Goal: Information Seeking & Learning: Learn about a topic

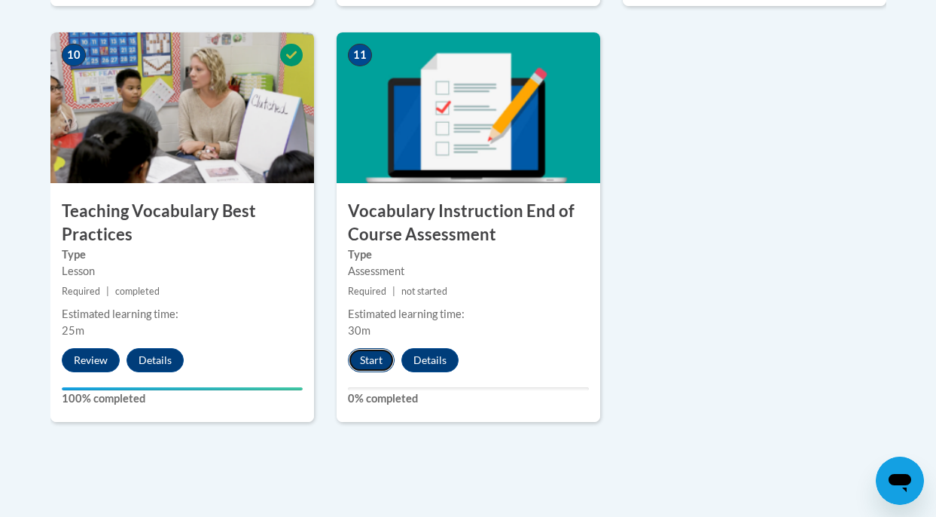
click at [384, 368] on button "Start" at bounding box center [371, 360] width 47 height 24
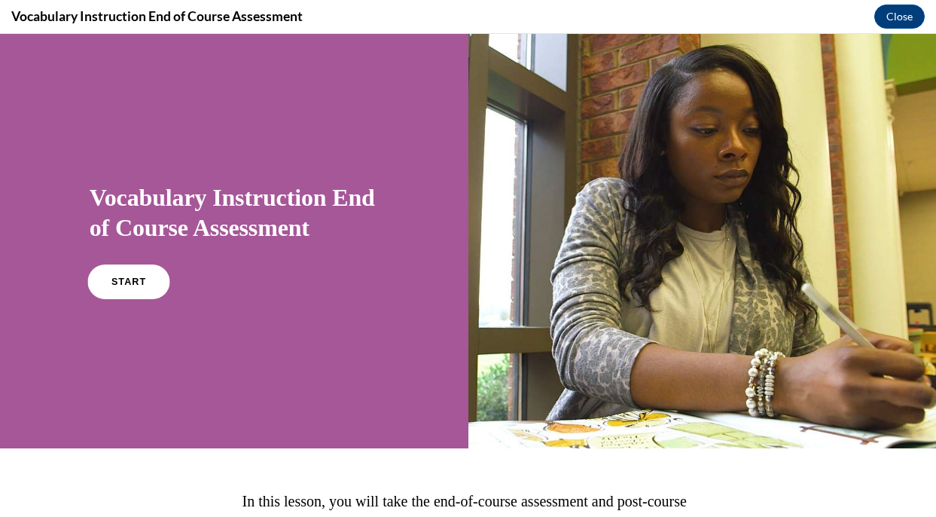
click at [135, 281] on span "START" at bounding box center [128, 281] width 35 height 11
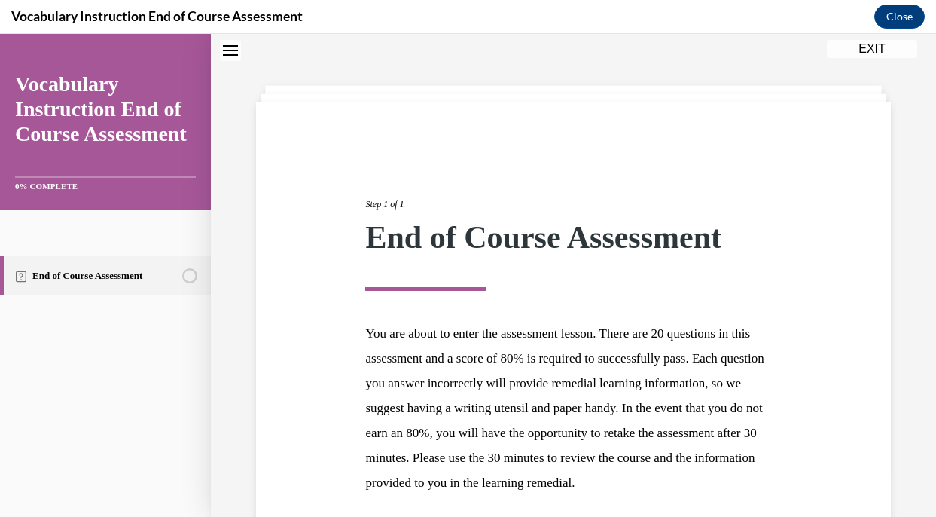
scroll to position [200, 0]
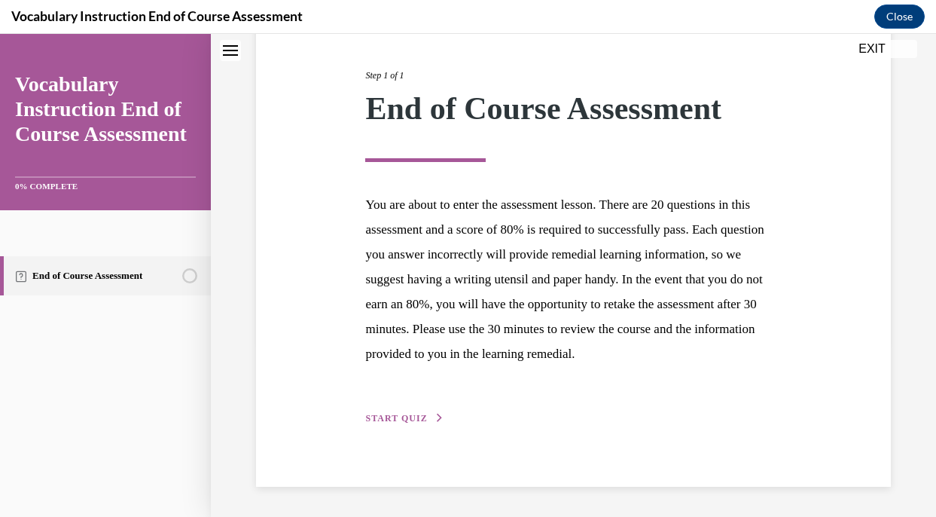
click at [420, 417] on span "START QUIZ" at bounding box center [396, 418] width 62 height 11
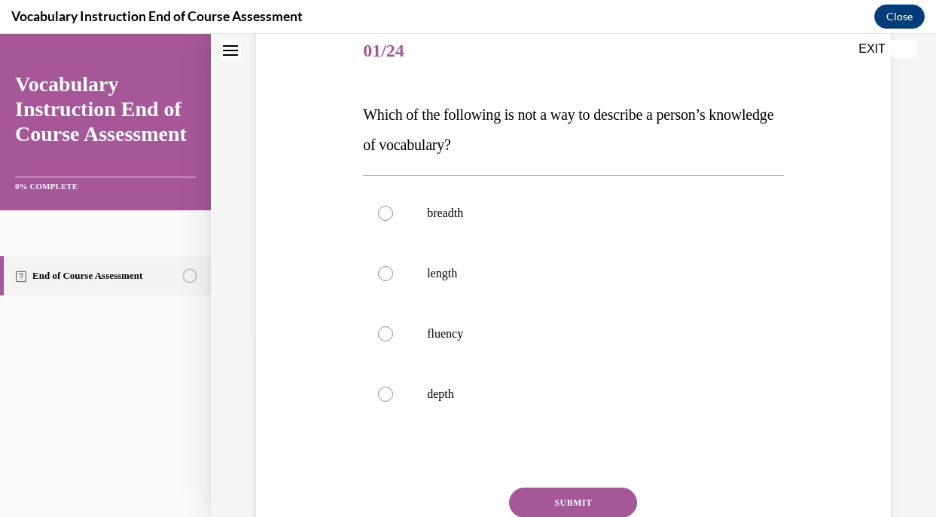
scroll to position [189, 0]
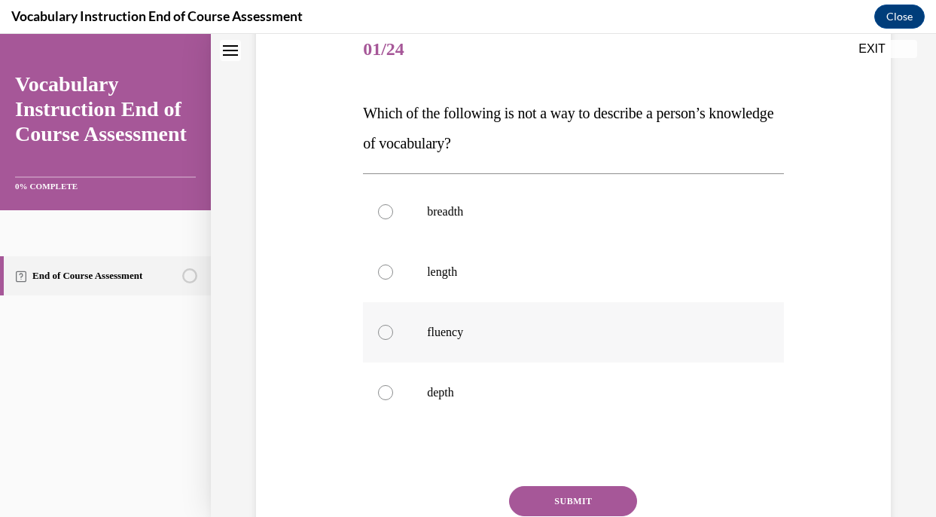
click at [501, 342] on label "fluency" at bounding box center [573, 332] width 421 height 60
click at [393, 340] on input "fluency" at bounding box center [385, 332] width 15 height 15
radio input "true"
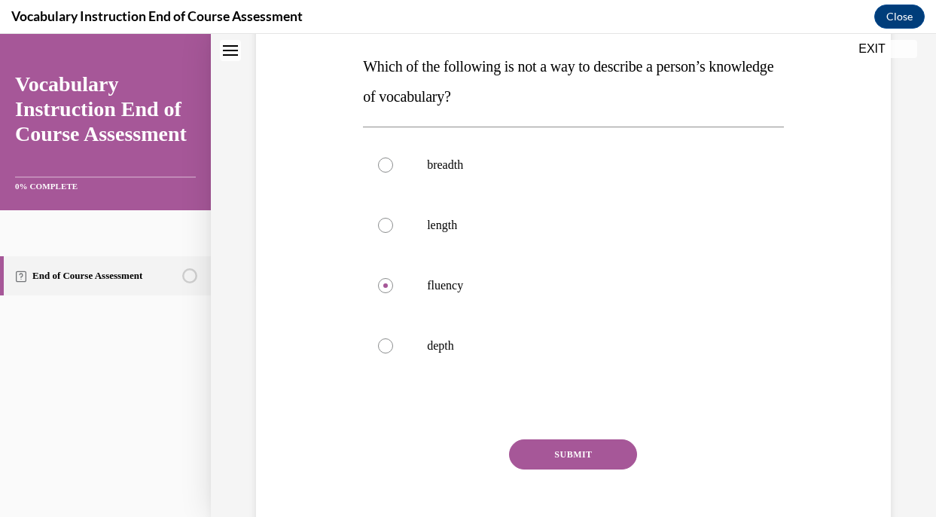
click at [564, 446] on button "SUBMIT" at bounding box center [573, 454] width 128 height 30
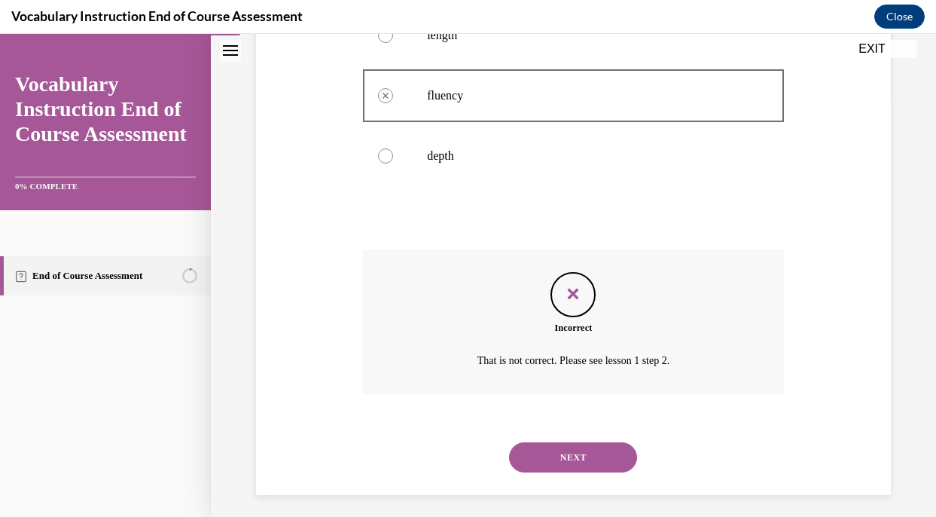
scroll to position [434, 0]
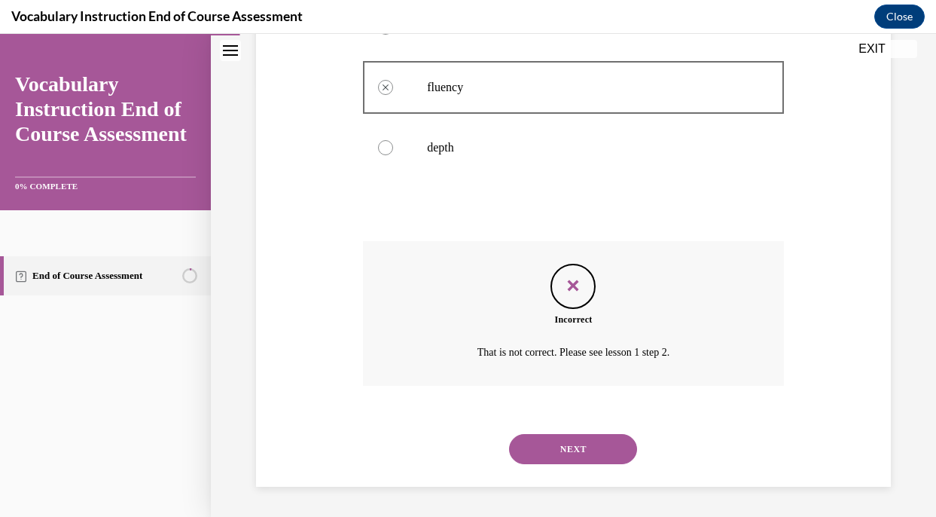
click at [612, 450] on button "NEXT" at bounding box center [573, 449] width 128 height 30
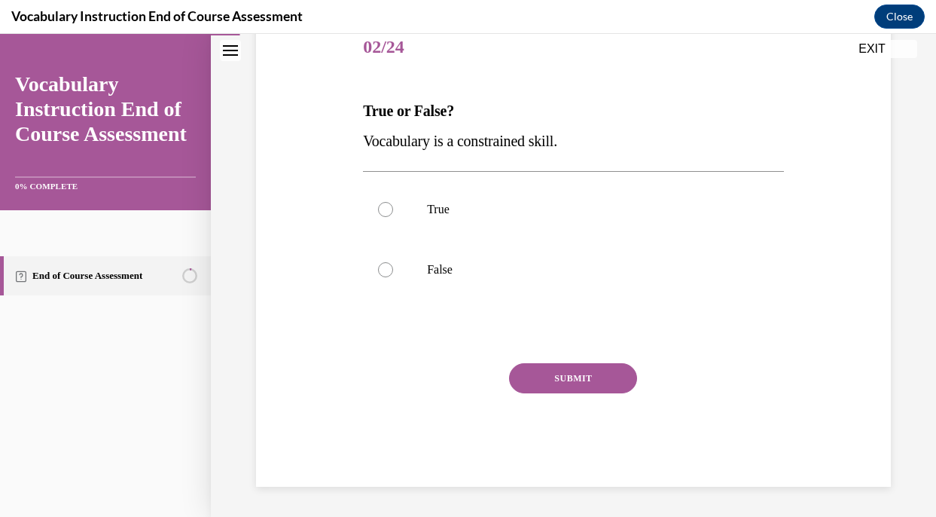
scroll to position [167, 0]
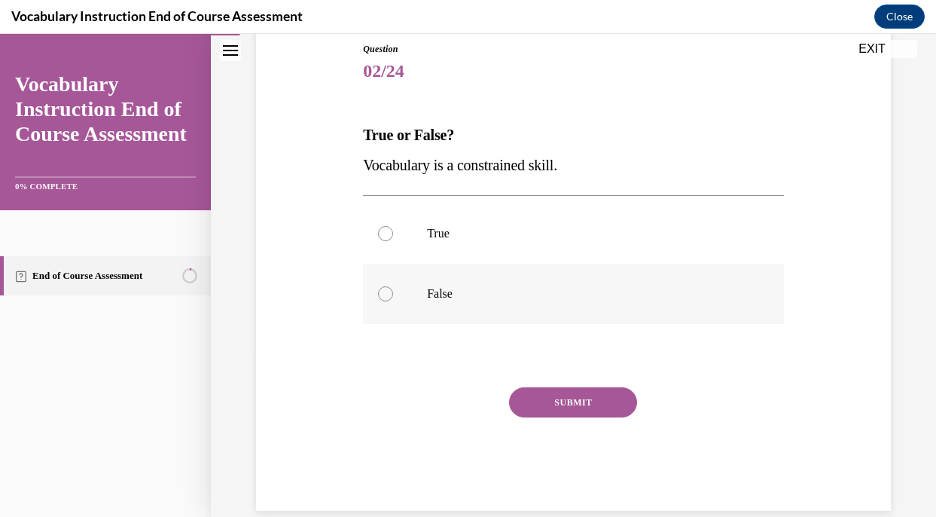
click at [423, 301] on label "False" at bounding box center [573, 294] width 421 height 60
click at [393, 301] on input "False" at bounding box center [385, 293] width 15 height 15
radio input "true"
click at [577, 413] on button "SUBMIT" at bounding box center [573, 402] width 128 height 30
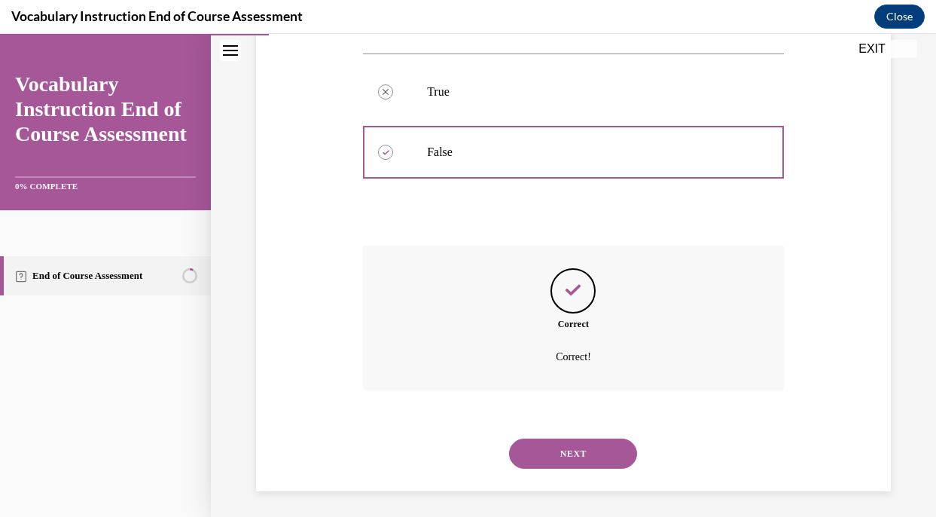
scroll to position [313, 0]
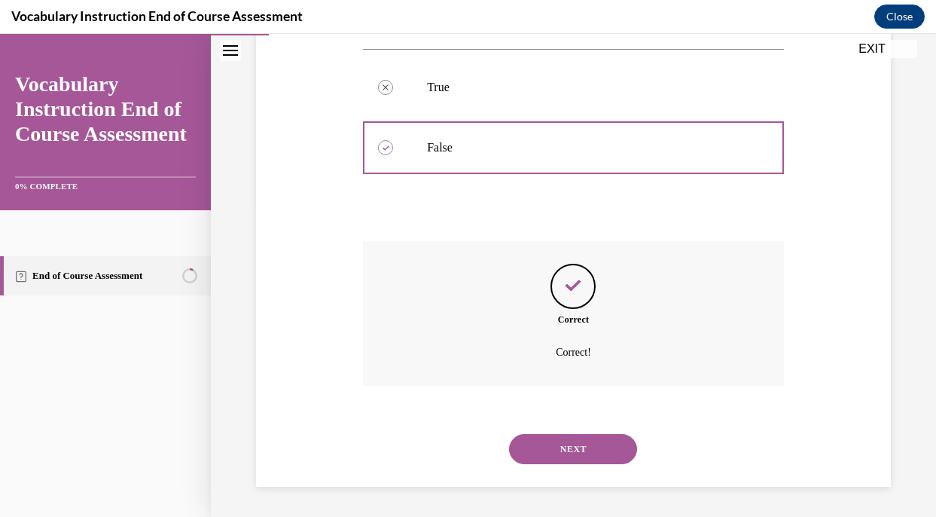
click at [588, 449] on button "NEXT" at bounding box center [573, 449] width 128 height 30
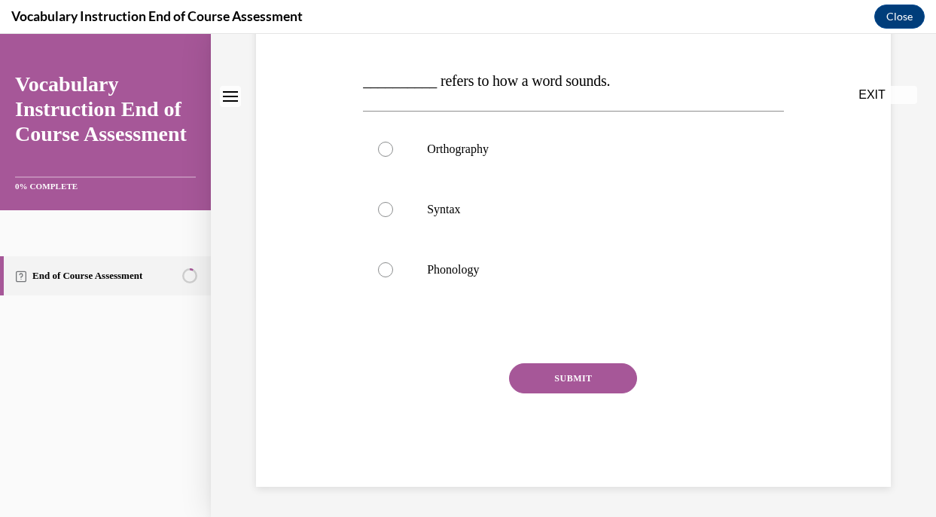
scroll to position [0, 0]
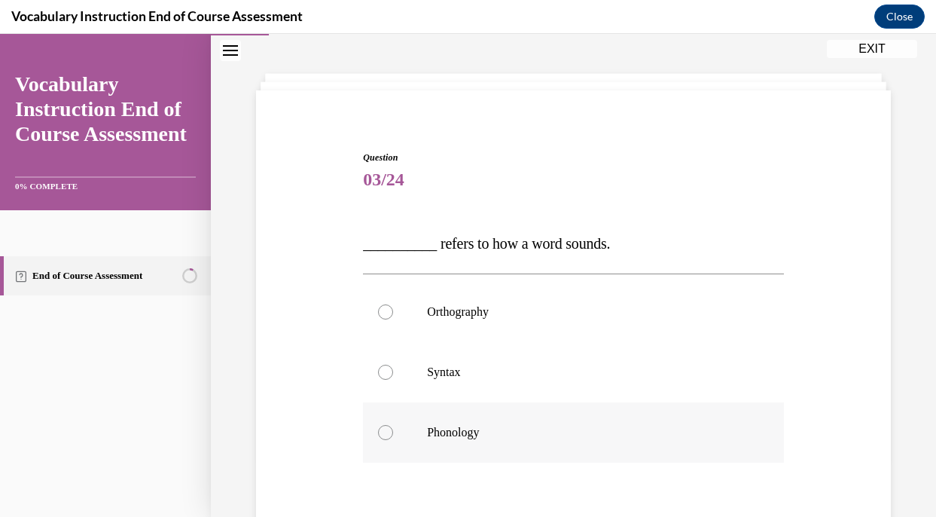
click at [496, 426] on p "Phonology" at bounding box center [586, 432] width 319 height 15
click at [393, 426] on input "Phonology" at bounding box center [385, 432] width 15 height 15
radio input "true"
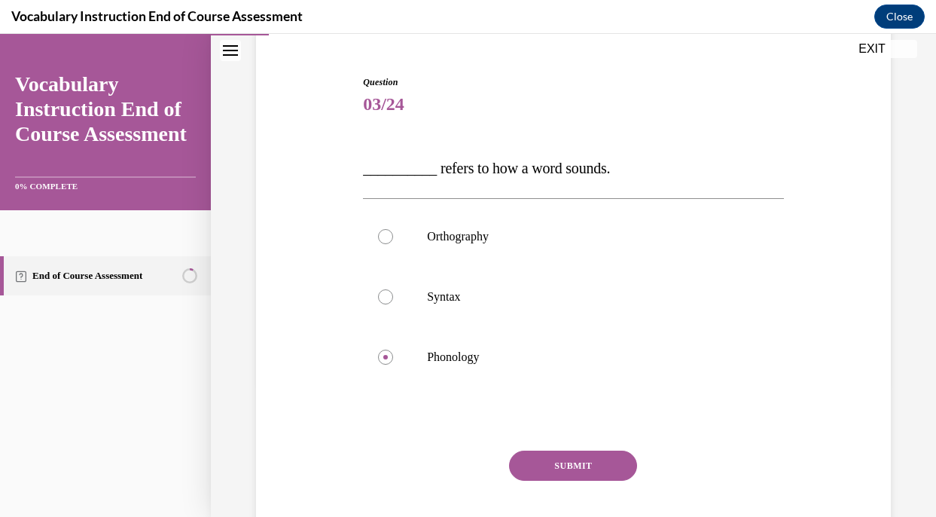
click at [534, 462] on button "SUBMIT" at bounding box center [573, 466] width 128 height 30
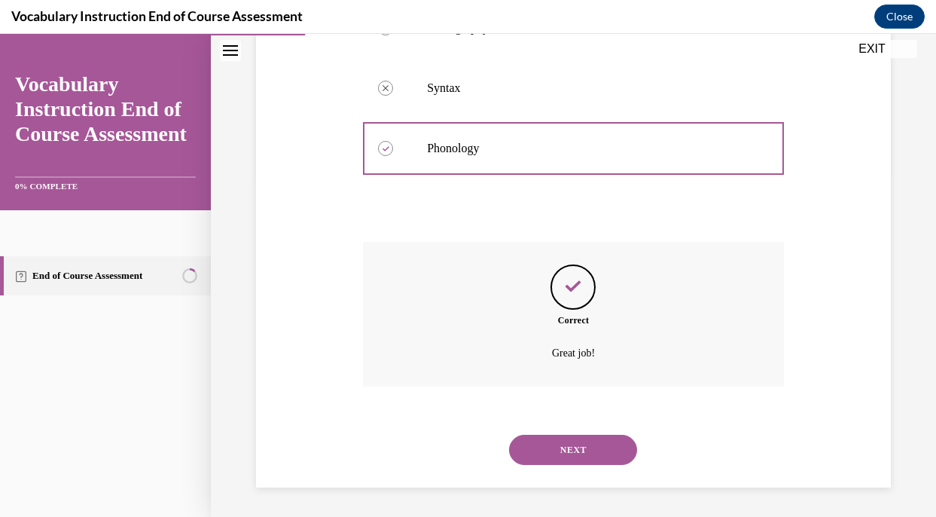
scroll to position [344, 0]
click at [566, 454] on button "NEXT" at bounding box center [573, 449] width 128 height 30
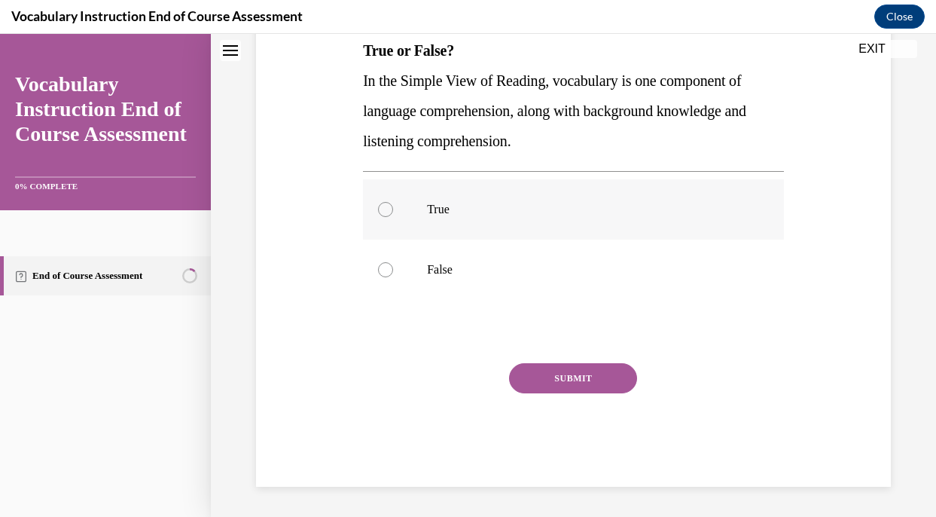
scroll to position [0, 0]
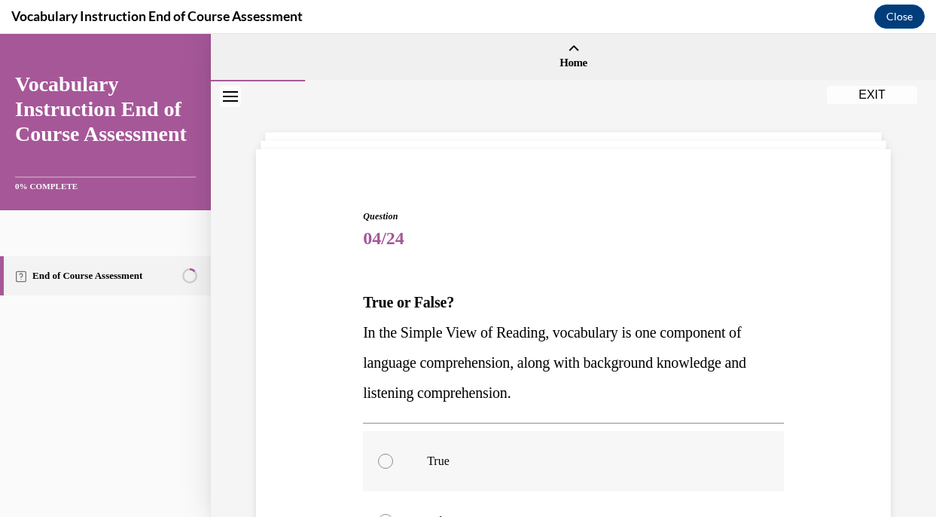
click at [466, 459] on p "True" at bounding box center [586, 461] width 319 height 15
click at [393, 459] on input "True" at bounding box center [385, 461] width 15 height 15
radio input "true"
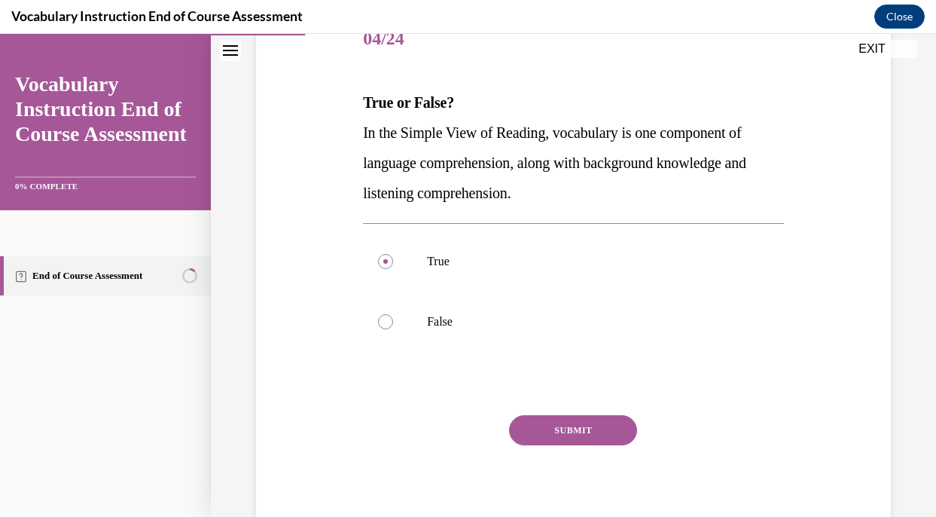
click at [556, 433] on button "SUBMIT" at bounding box center [573, 430] width 128 height 30
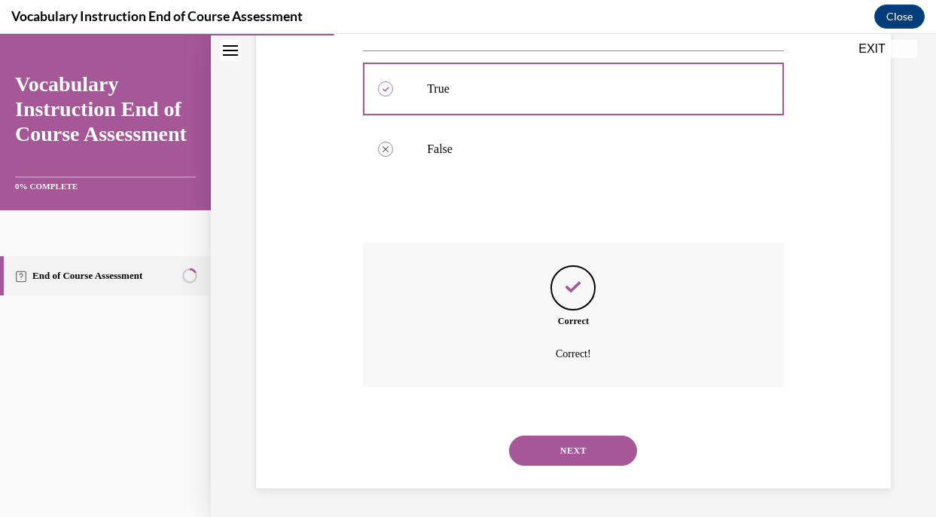
scroll to position [374, 0]
click at [560, 447] on button "NEXT" at bounding box center [573, 449] width 128 height 30
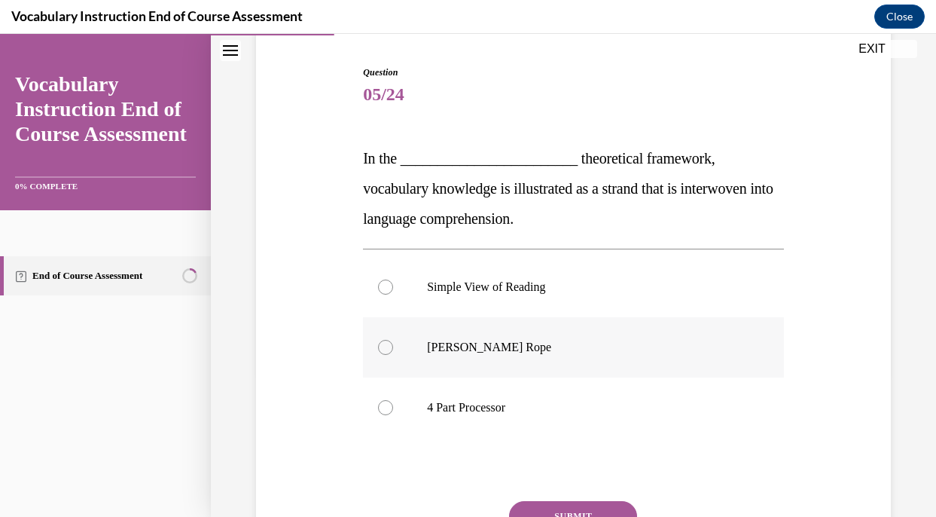
scroll to position [191, 0]
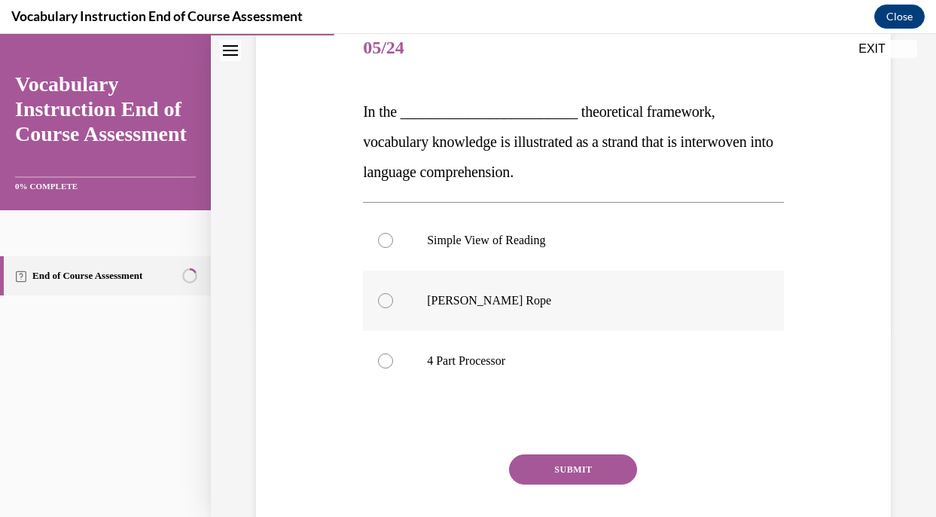
click at [448, 289] on label "Scarborough's Rope" at bounding box center [573, 300] width 421 height 60
click at [393, 293] on input "Scarborough's Rope" at bounding box center [385, 300] width 15 height 15
radio input "true"
click at [554, 467] on button "SUBMIT" at bounding box center [573, 469] width 128 height 30
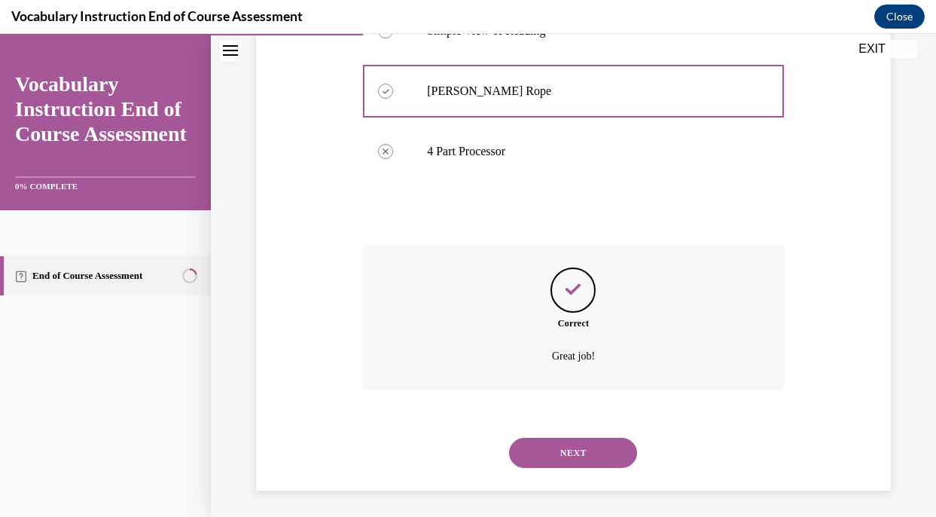
scroll to position [404, 0]
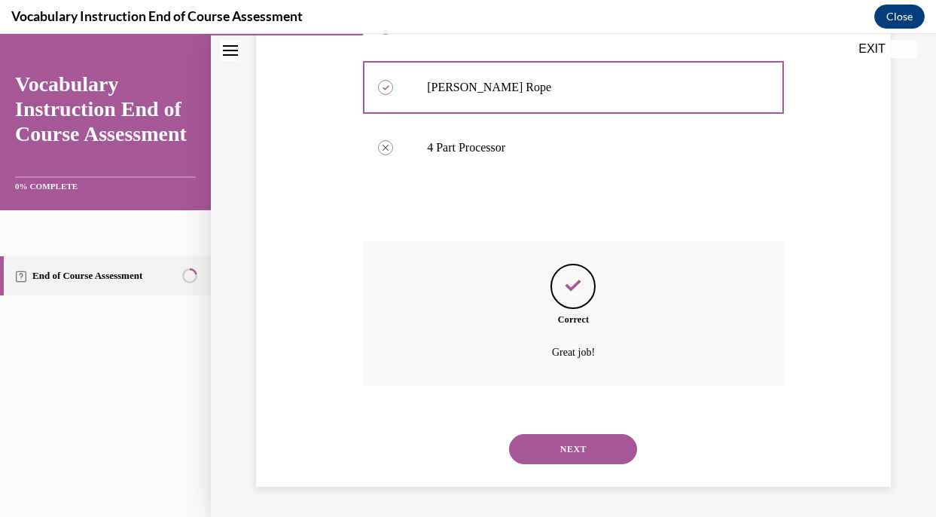
click at [567, 454] on button "NEXT" at bounding box center [573, 449] width 128 height 30
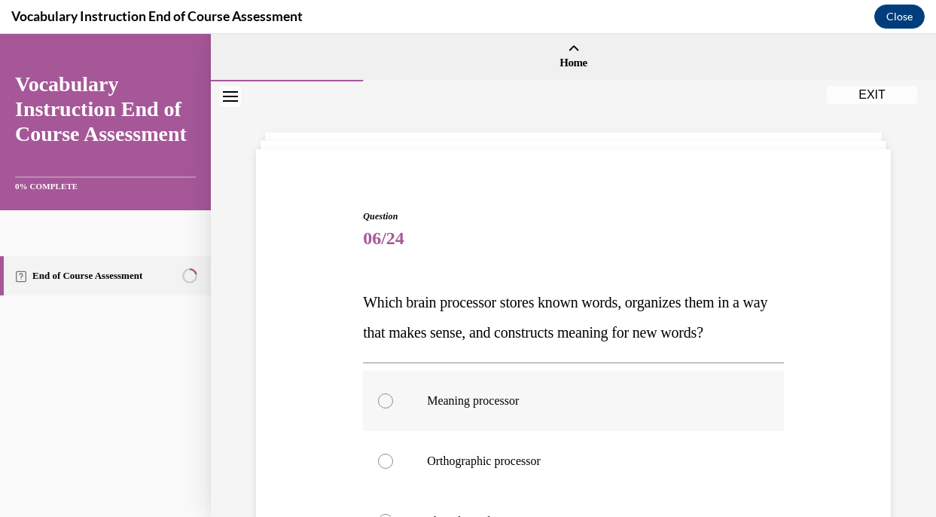
click at [546, 399] on p "Meaning processor" at bounding box center [586, 400] width 319 height 15
click at [393, 399] on input "Meaning processor" at bounding box center [385, 400] width 15 height 15
radio input "true"
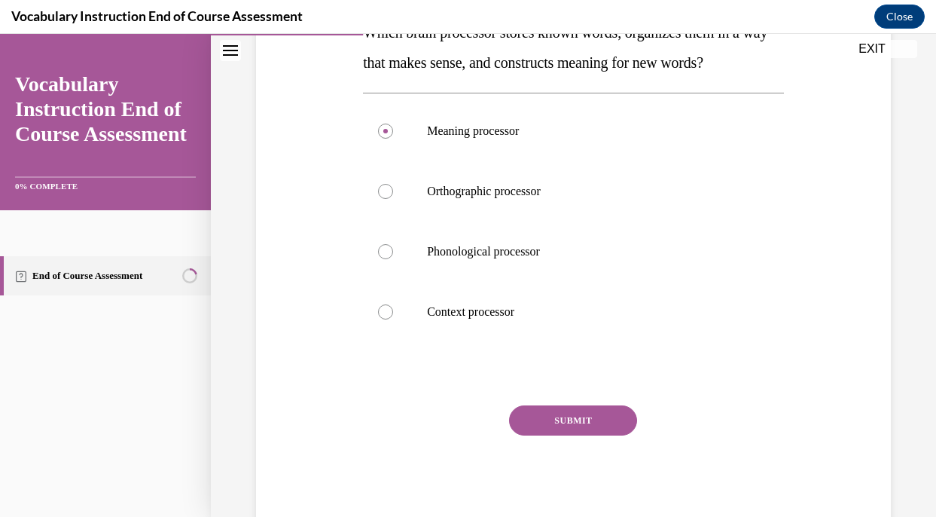
click at [555, 417] on button "SUBMIT" at bounding box center [573, 420] width 128 height 30
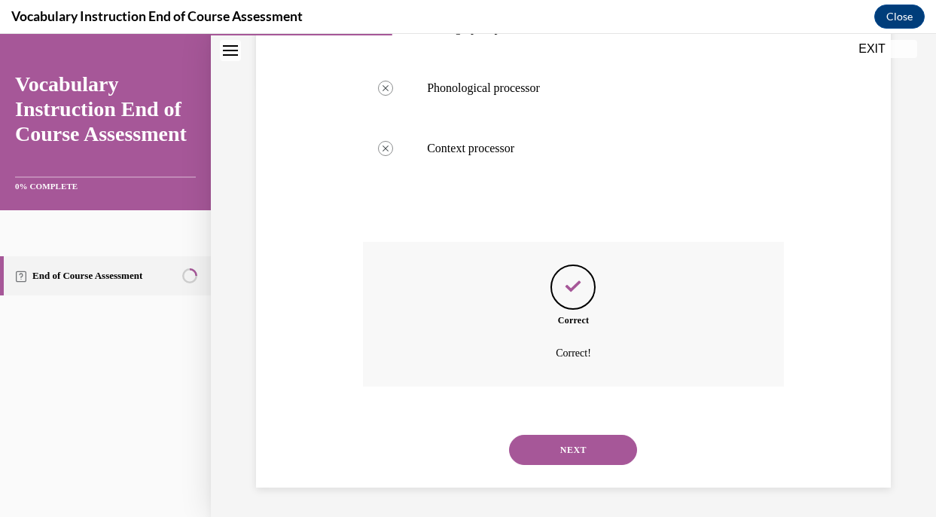
scroll to position [434, 0]
click at [561, 451] on button "NEXT" at bounding box center [573, 449] width 128 height 30
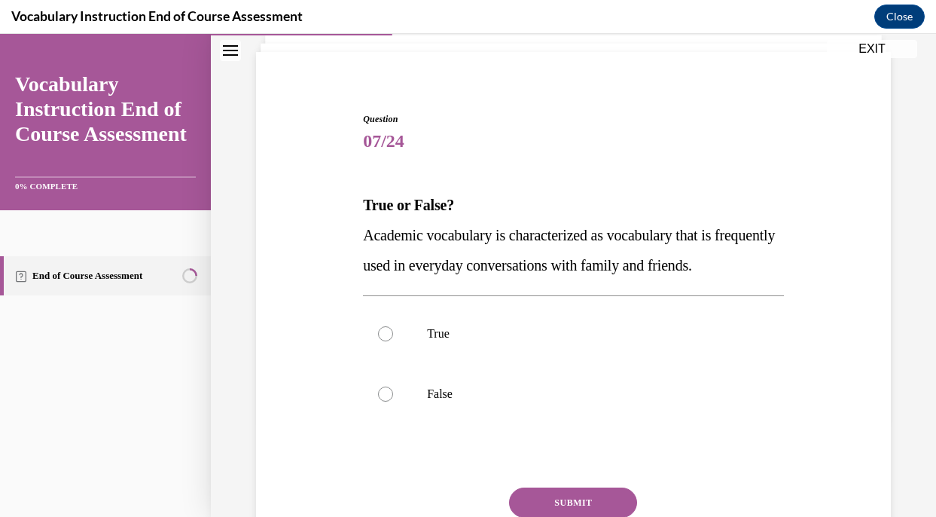
scroll to position [139, 0]
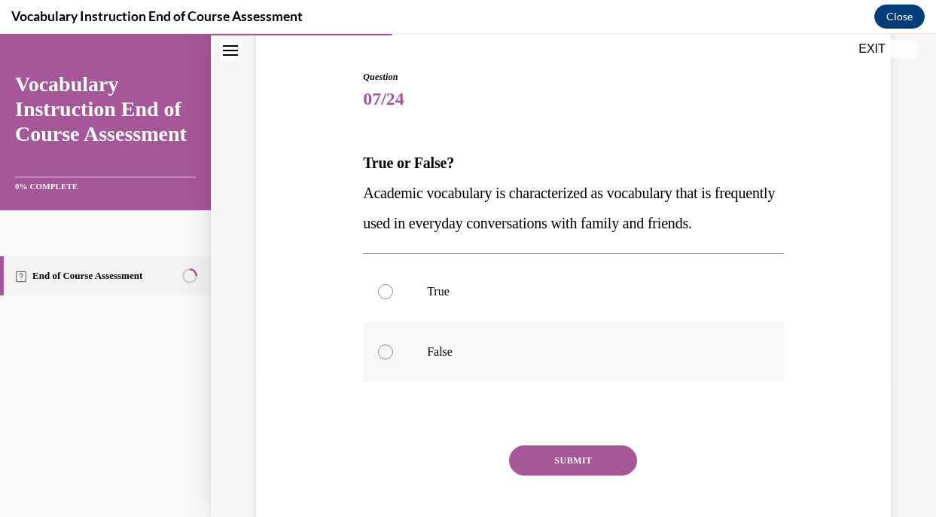
click at [509, 359] on p "False" at bounding box center [586, 351] width 319 height 15
click at [393, 359] on input "False" at bounding box center [385, 351] width 15 height 15
radio input "true"
click at [560, 475] on button "SUBMIT" at bounding box center [573, 460] width 128 height 30
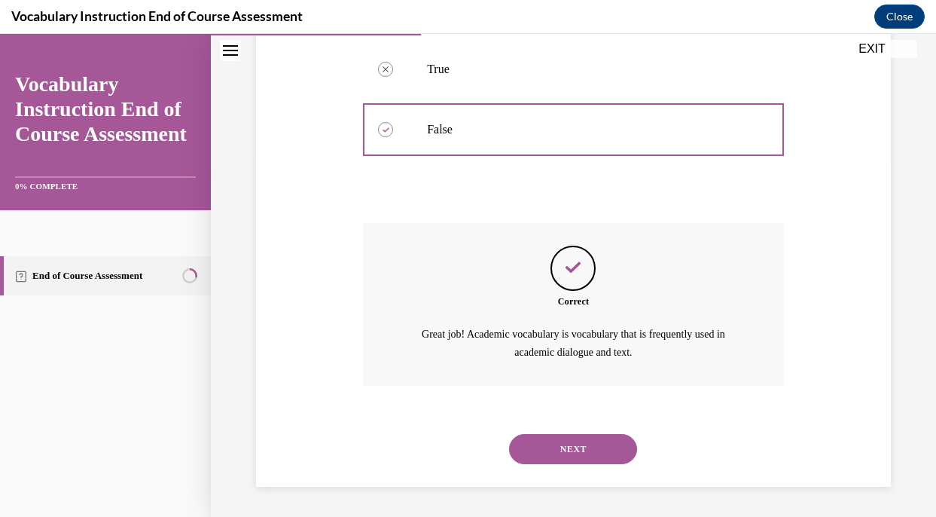
scroll to position [391, 0]
click at [570, 455] on button "NEXT" at bounding box center [573, 449] width 128 height 30
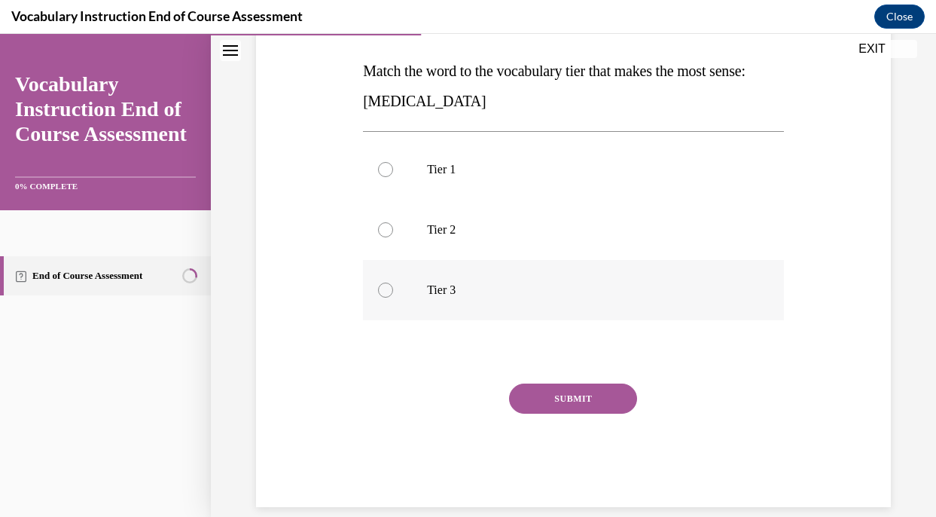
scroll to position [233, 0]
click at [546, 305] on label "Tier 3" at bounding box center [573, 288] width 421 height 60
click at [393, 296] on input "Tier 3" at bounding box center [385, 288] width 15 height 15
radio input "true"
click at [573, 393] on button "SUBMIT" at bounding box center [573, 397] width 128 height 30
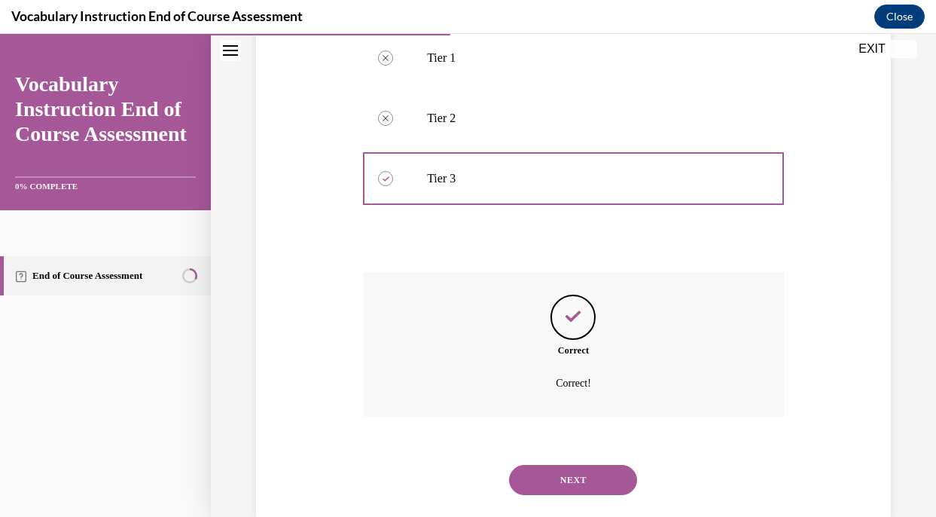
scroll to position [374, 0]
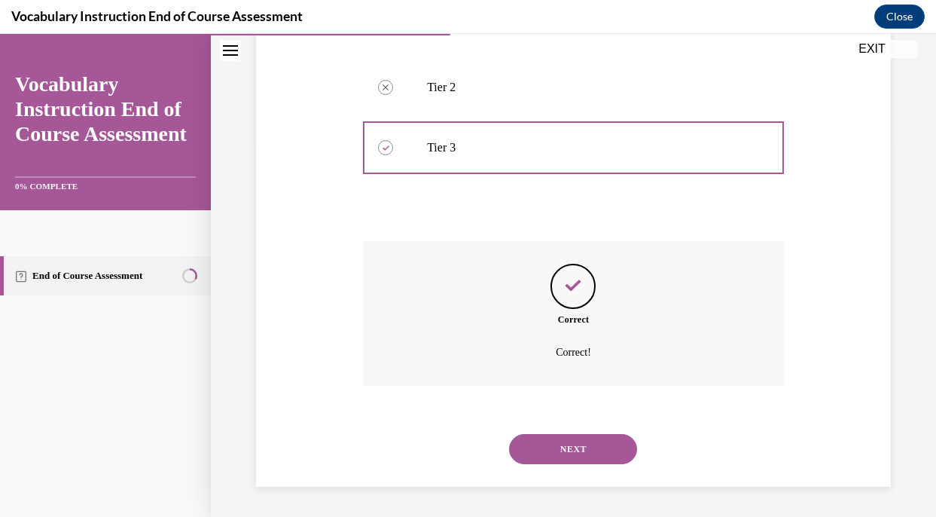
click at [594, 443] on button "NEXT" at bounding box center [573, 449] width 128 height 30
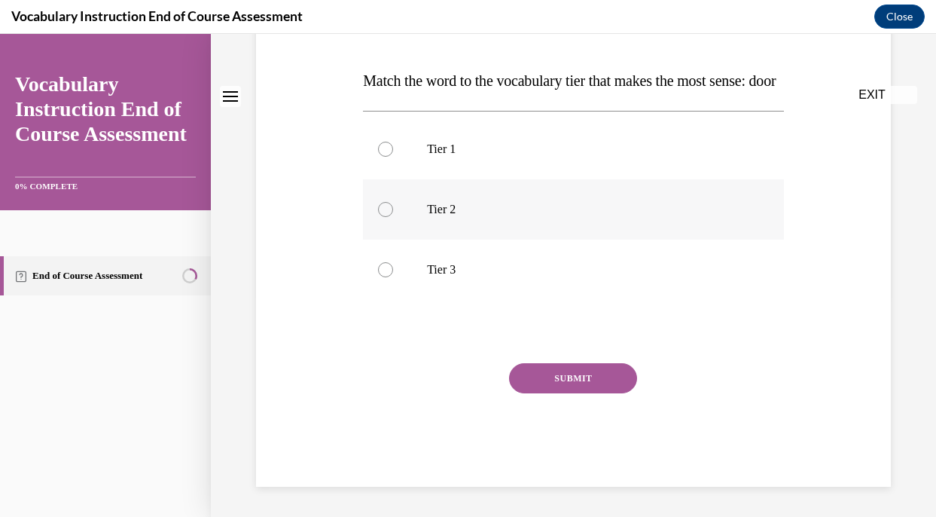
scroll to position [0, 0]
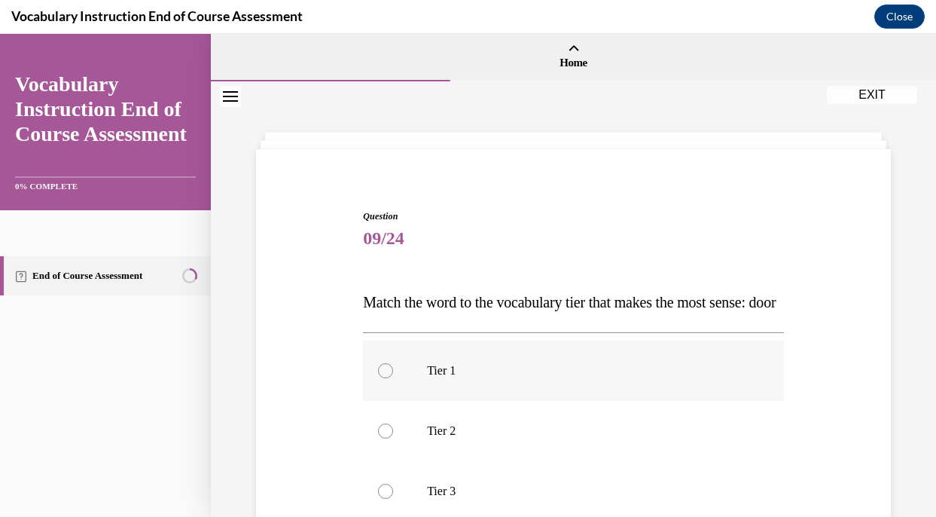
click at [535, 378] on p "Tier 1" at bounding box center [586, 370] width 319 height 15
click at [393, 378] on input "Tier 1" at bounding box center [385, 370] width 15 height 15
radio input "true"
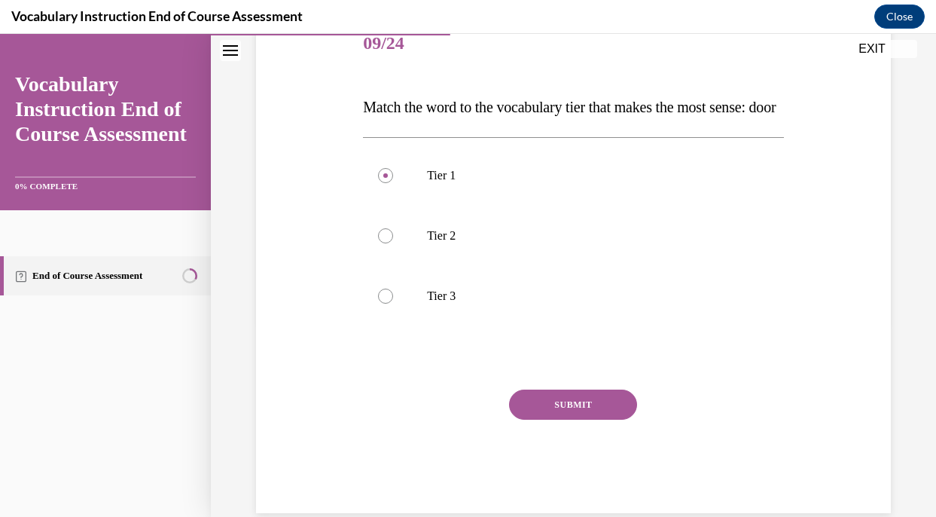
click at [547, 420] on button "SUBMIT" at bounding box center [573, 404] width 128 height 30
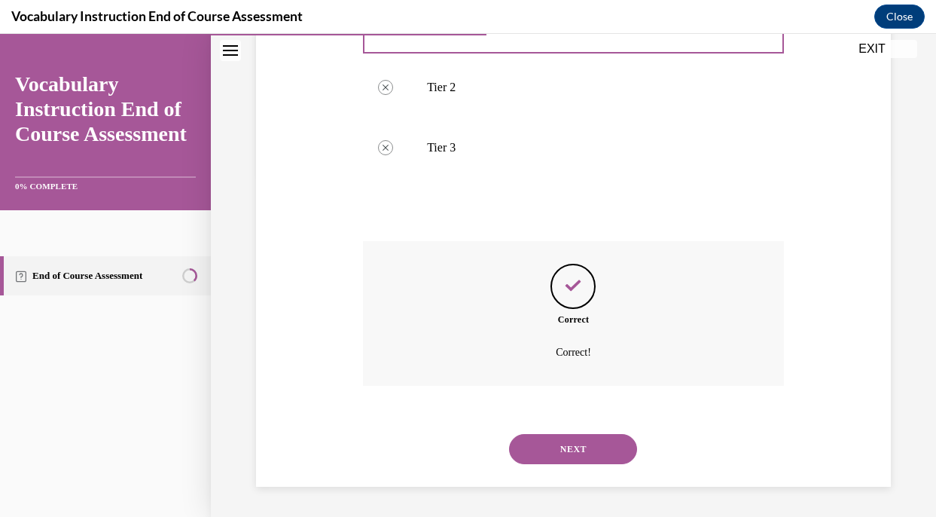
scroll to position [374, 0]
click at [548, 456] on button "NEXT" at bounding box center [573, 449] width 128 height 30
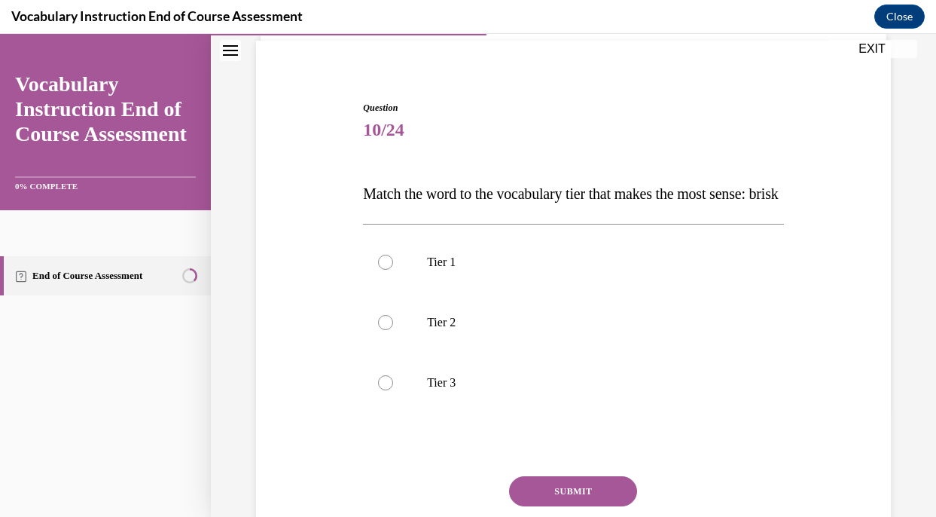
scroll to position [109, 0]
click at [481, 342] on label "Tier 2" at bounding box center [573, 322] width 421 height 60
click at [393, 329] on input "Tier 2" at bounding box center [385, 321] width 15 height 15
radio input "true"
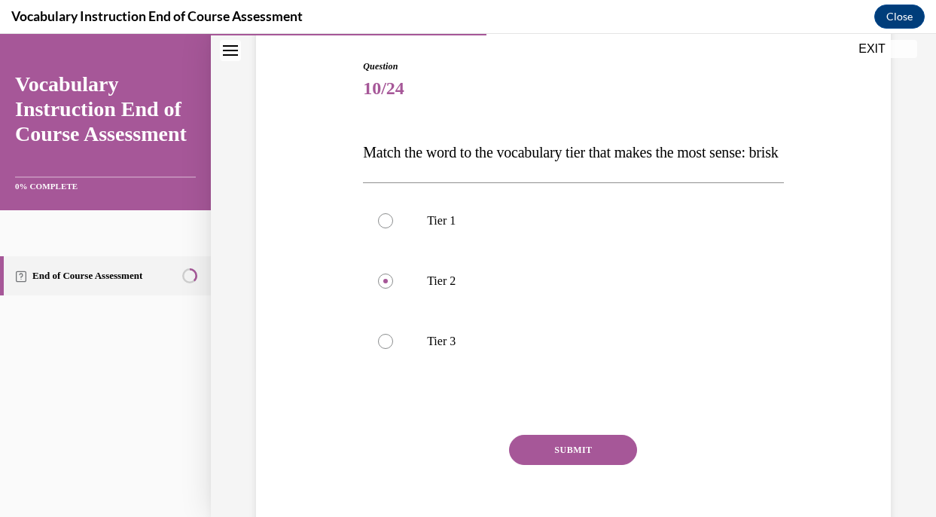
click at [551, 465] on button "SUBMIT" at bounding box center [573, 450] width 128 height 30
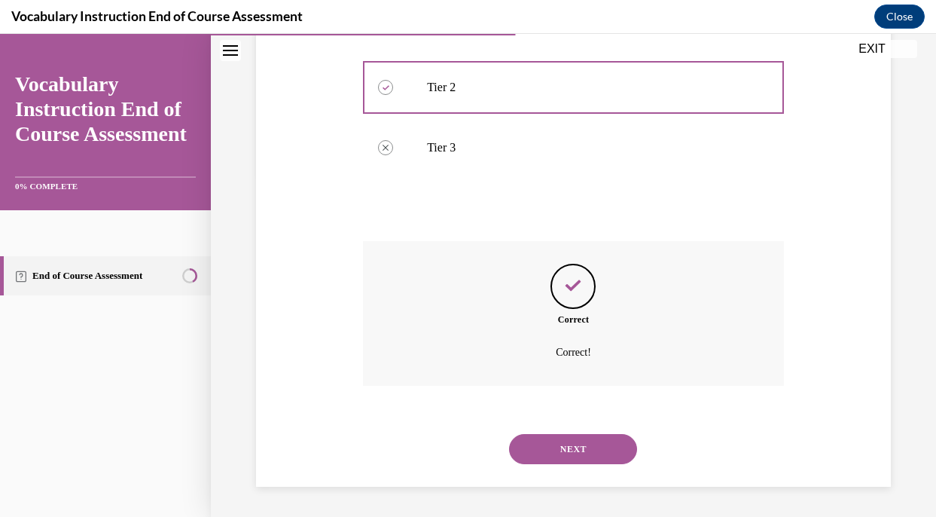
scroll to position [374, 0]
click at [548, 448] on button "NEXT" at bounding box center [573, 449] width 128 height 30
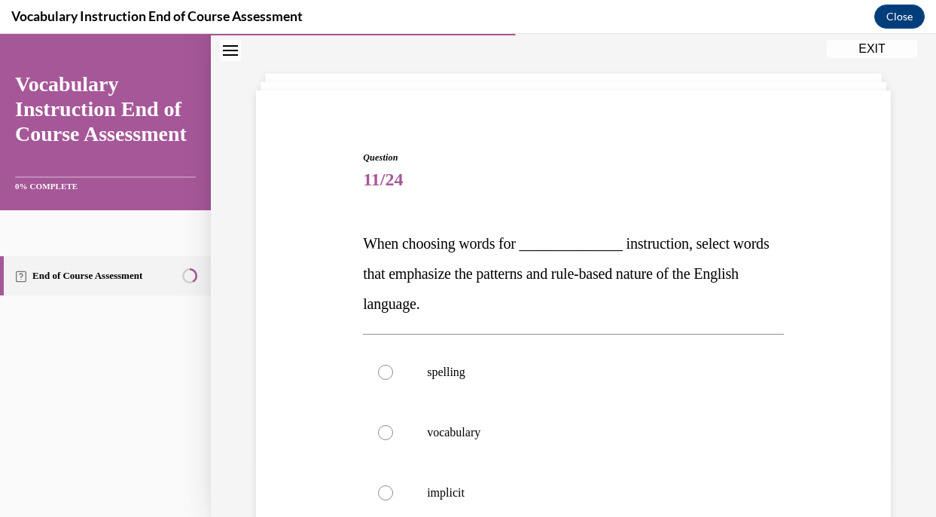
scroll to position [67, 0]
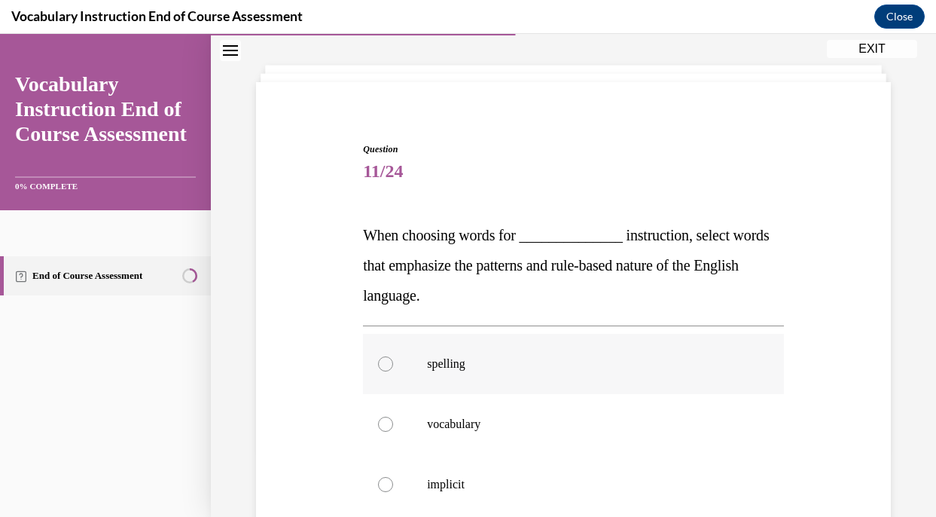
click at [535, 386] on label "spelling" at bounding box center [573, 364] width 421 height 60
click at [393, 371] on input "spelling" at bounding box center [385, 363] width 15 height 15
radio input "true"
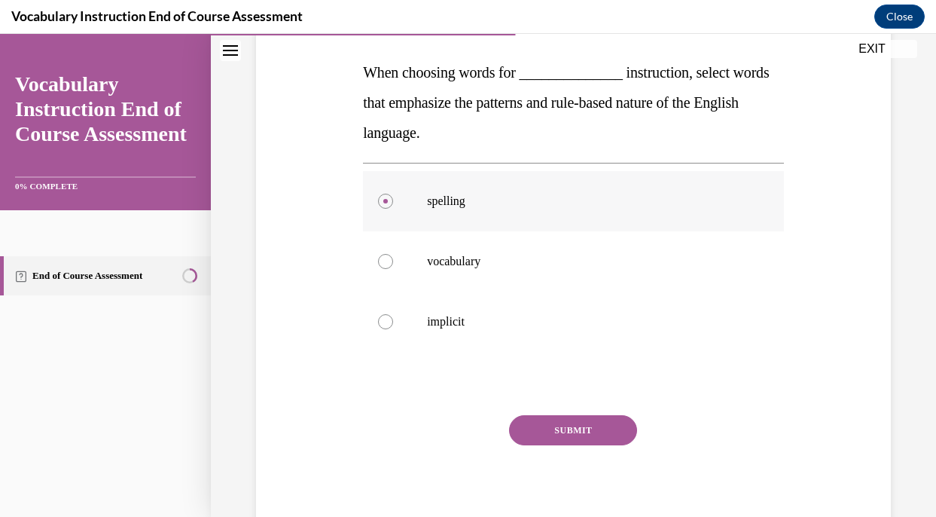
scroll to position [282, 0]
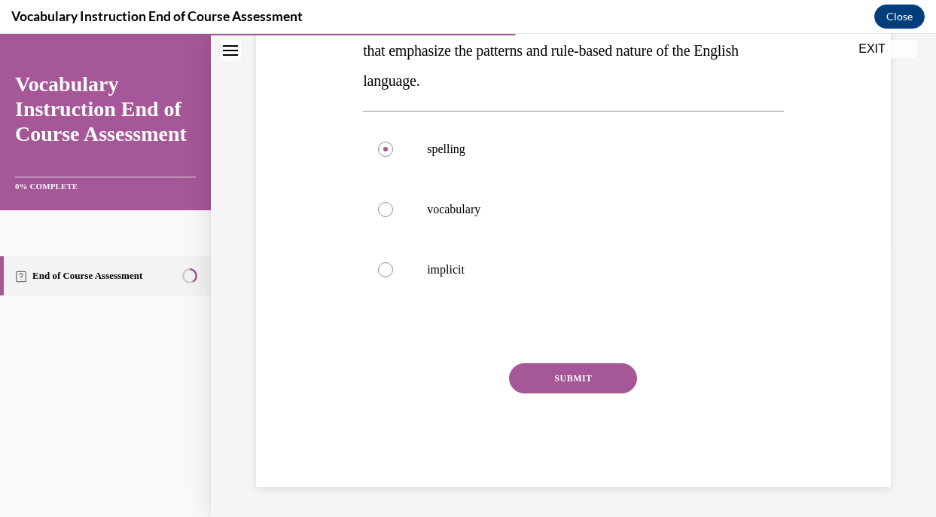
click at [573, 378] on button "SUBMIT" at bounding box center [573, 378] width 128 height 30
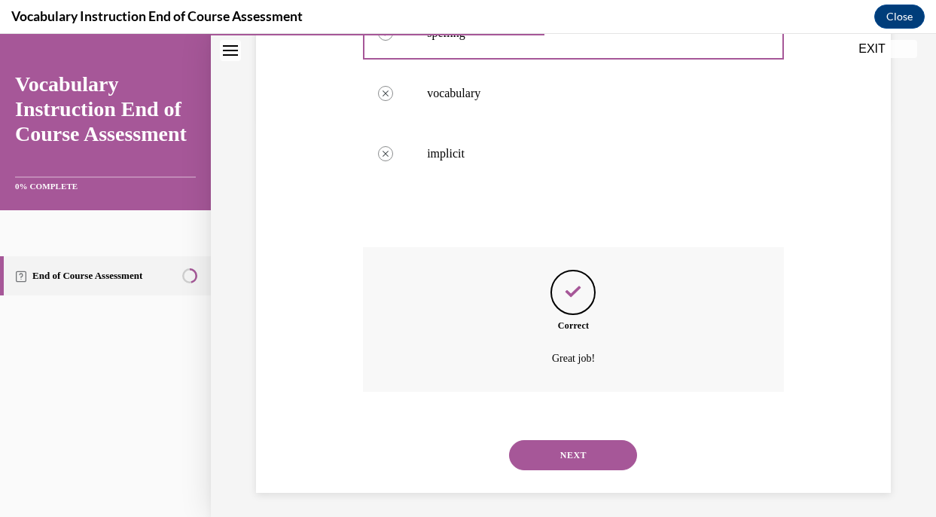
scroll to position [404, 0]
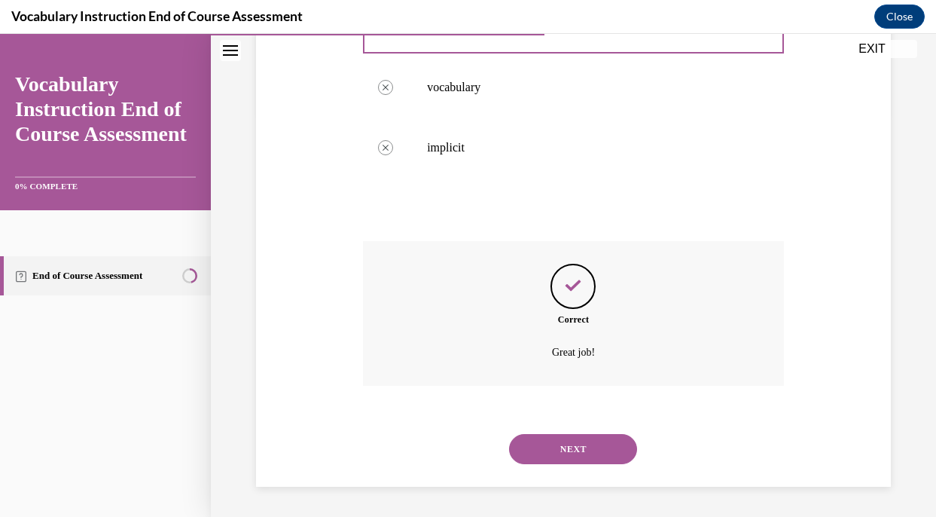
click at [574, 440] on button "NEXT" at bounding box center [573, 449] width 128 height 30
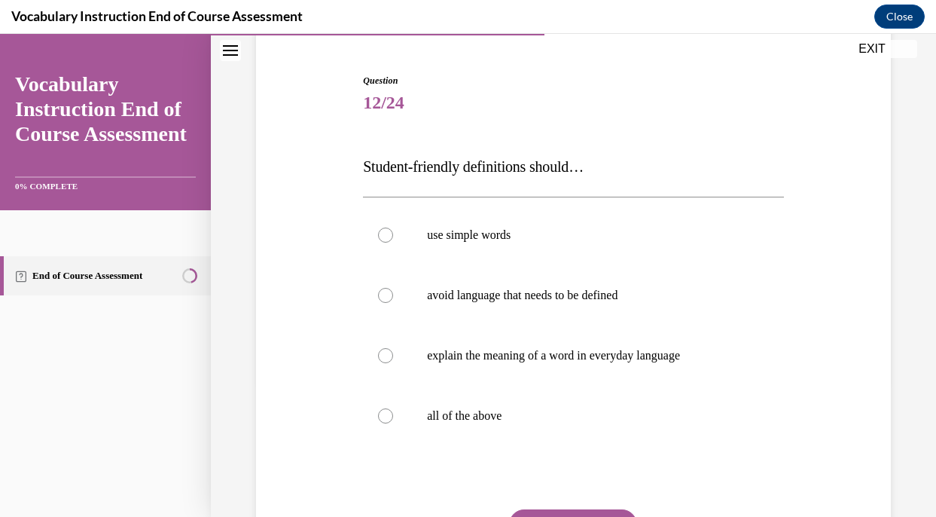
scroll to position [148, 0]
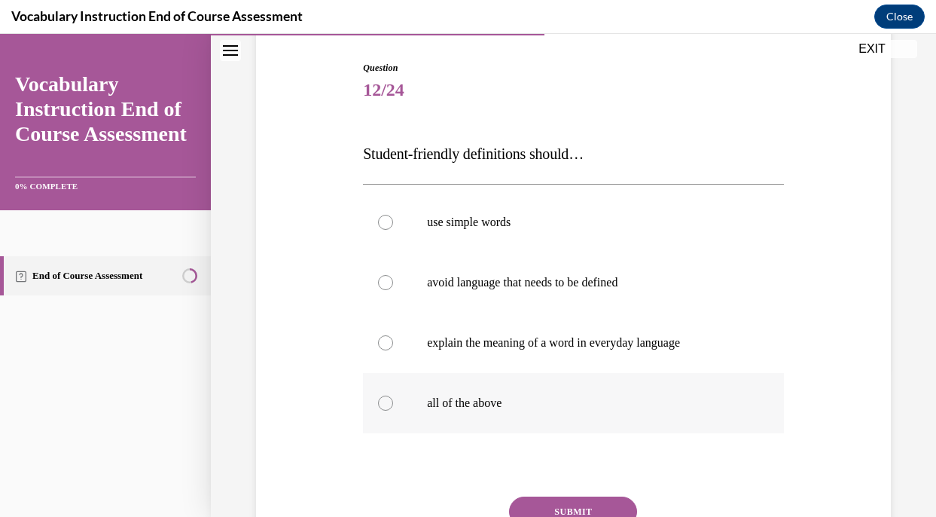
click at [557, 413] on label "all of the above" at bounding box center [573, 403] width 421 height 60
click at [393, 411] on input "all of the above" at bounding box center [385, 403] width 15 height 15
radio input "true"
click at [570, 505] on button "SUBMIT" at bounding box center [573, 511] width 128 height 30
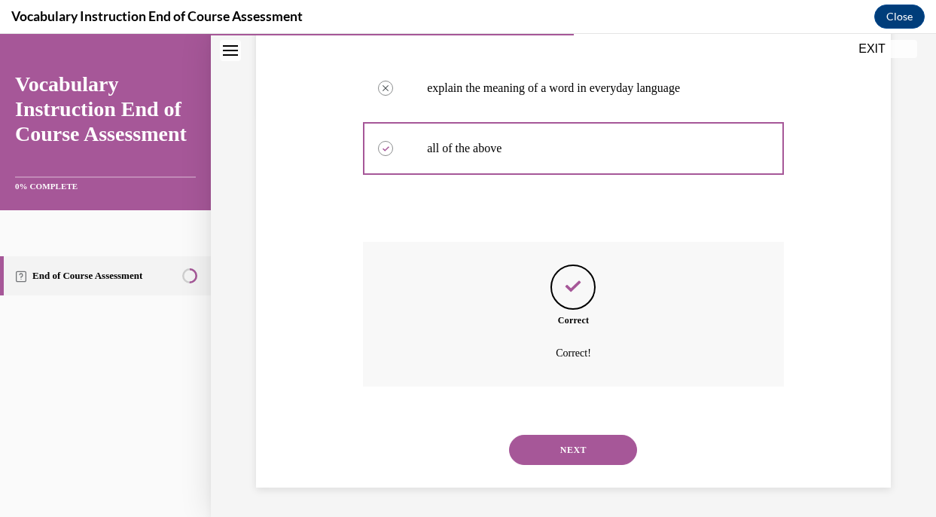
scroll to position [404, 0]
click at [573, 451] on button "NEXT" at bounding box center [573, 449] width 128 height 30
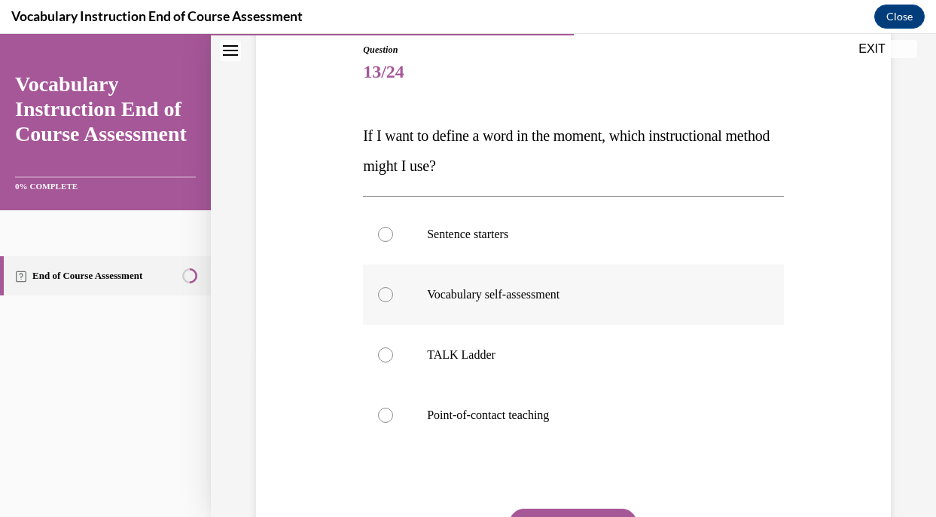
scroll to position [170, 0]
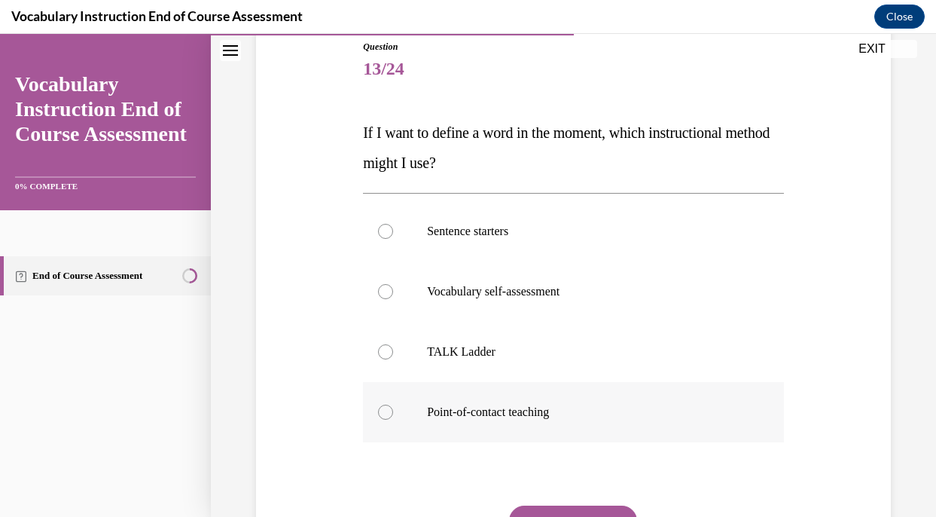
click at [545, 406] on p "Point-of-contact teaching" at bounding box center [586, 412] width 319 height 15
click at [393, 406] on input "Point-of-contact teaching" at bounding box center [385, 412] width 15 height 15
radio input "true"
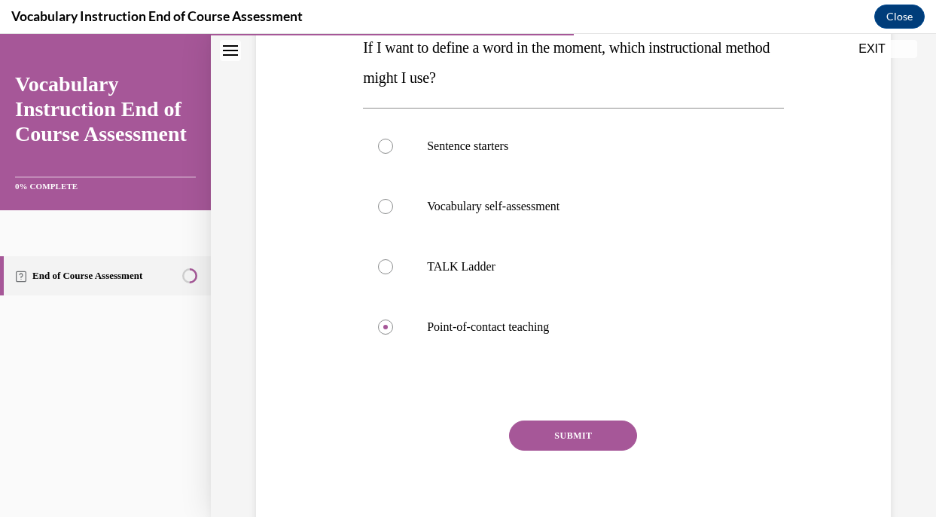
click at [553, 436] on button "SUBMIT" at bounding box center [573, 435] width 128 height 30
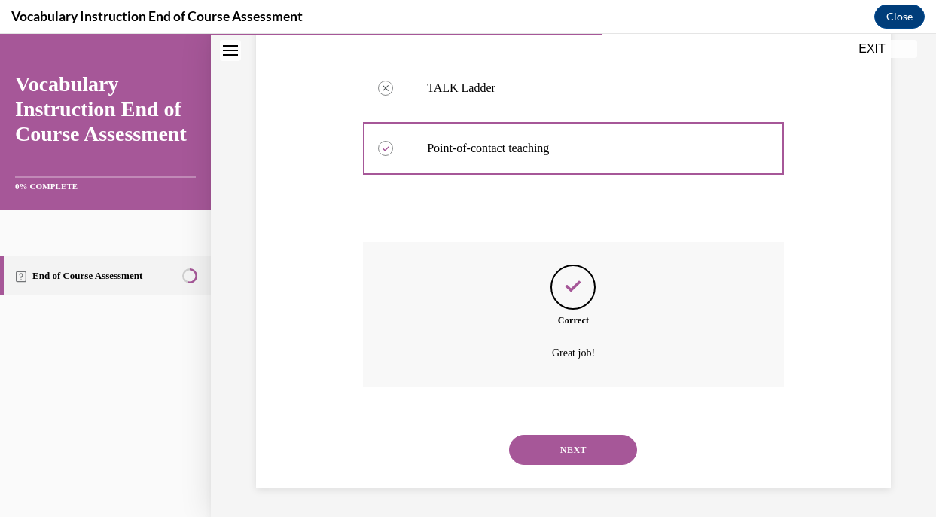
scroll to position [434, 0]
click at [557, 444] on button "NEXT" at bounding box center [573, 449] width 128 height 30
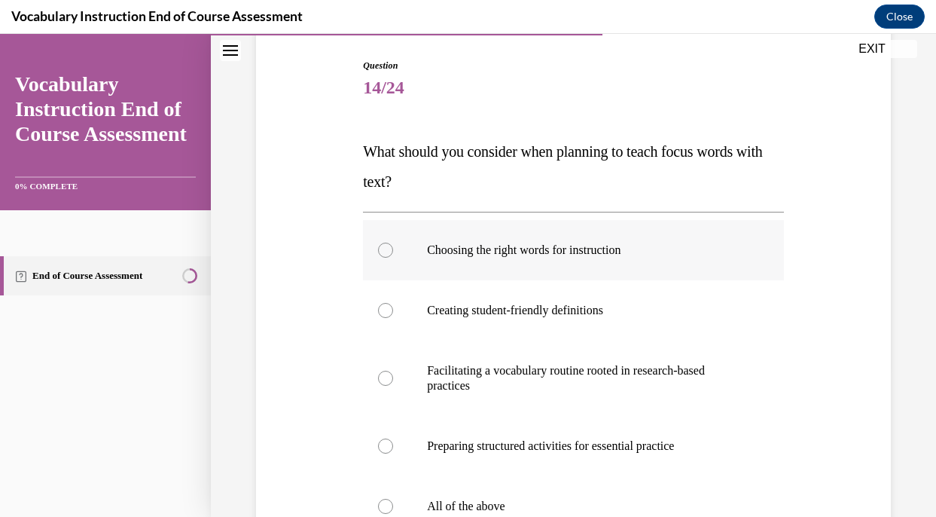
scroll to position [166, 0]
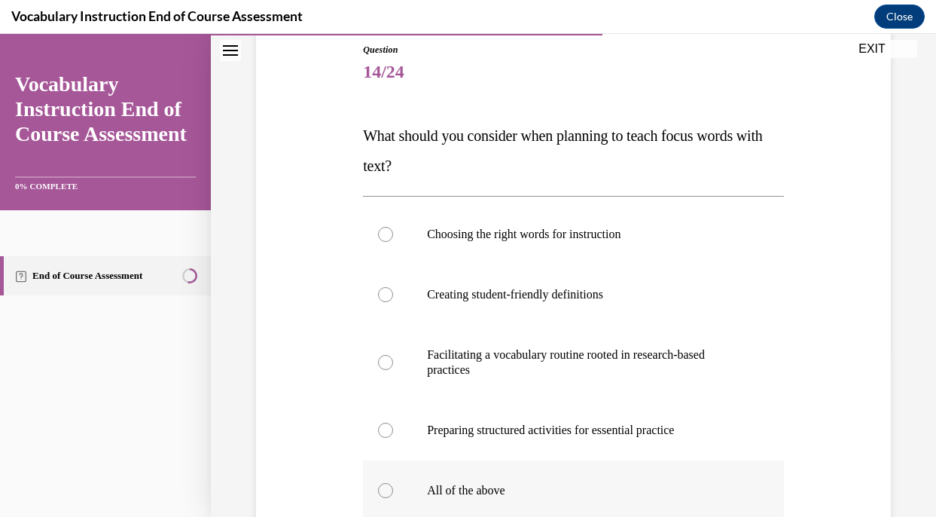
click at [543, 482] on label "All of the above" at bounding box center [573, 490] width 421 height 60
click at [393, 483] on input "All of the above" at bounding box center [385, 490] width 15 height 15
radio input "true"
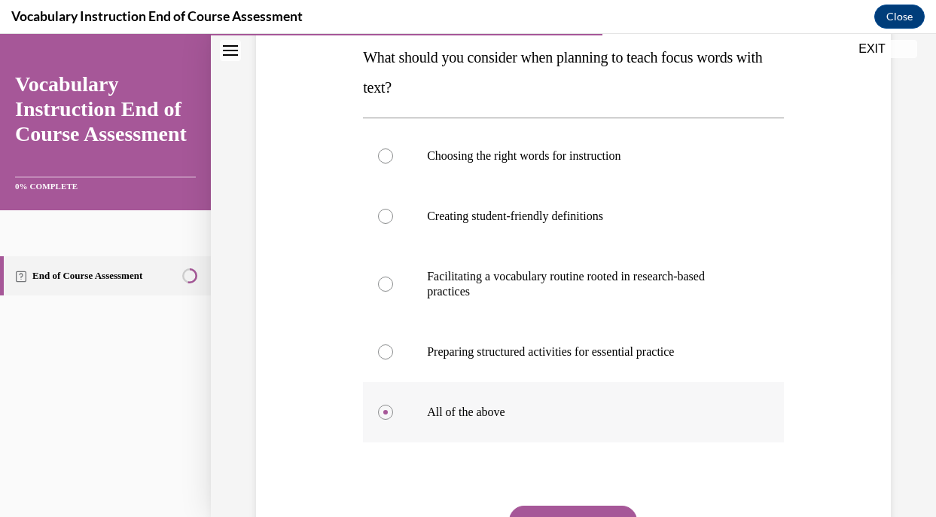
scroll to position [279, 0]
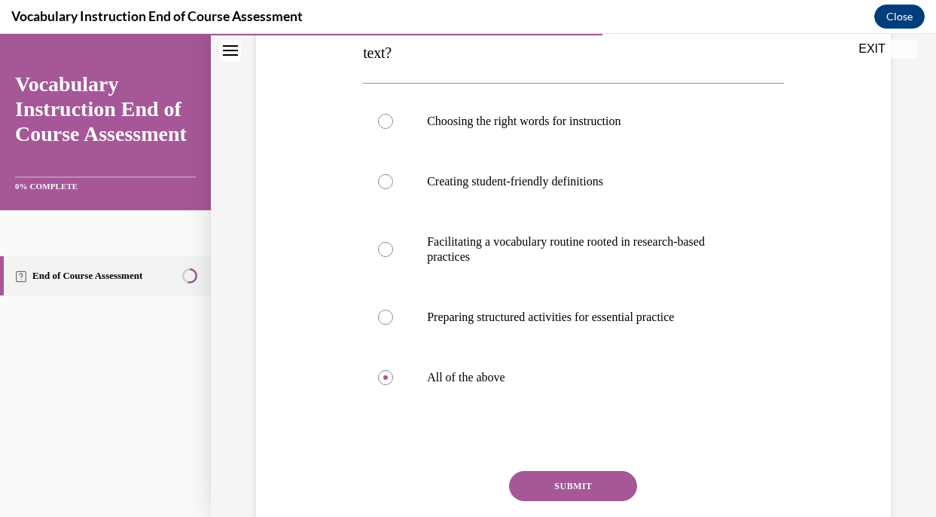
click at [566, 490] on button "SUBMIT" at bounding box center [573, 486] width 128 height 30
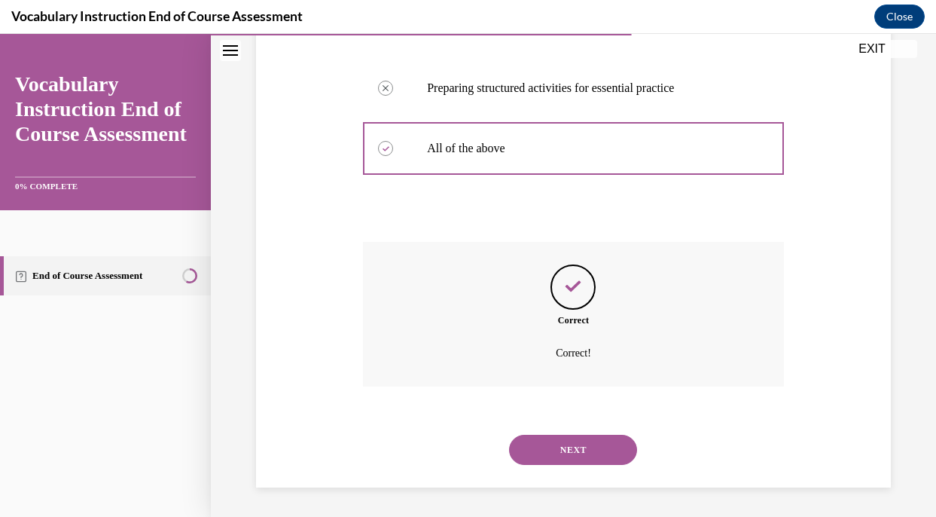
scroll to position [509, 0]
click at [583, 453] on button "NEXT" at bounding box center [573, 449] width 128 height 30
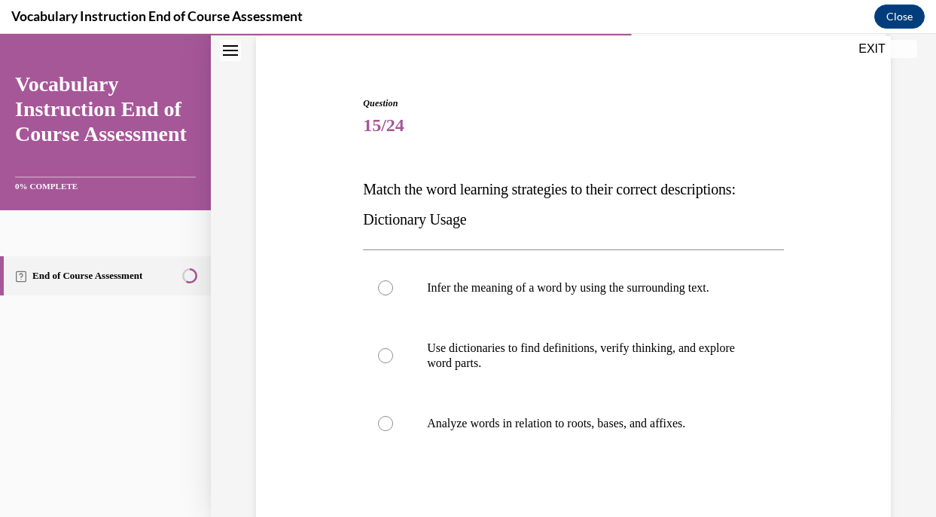
scroll to position [141, 0]
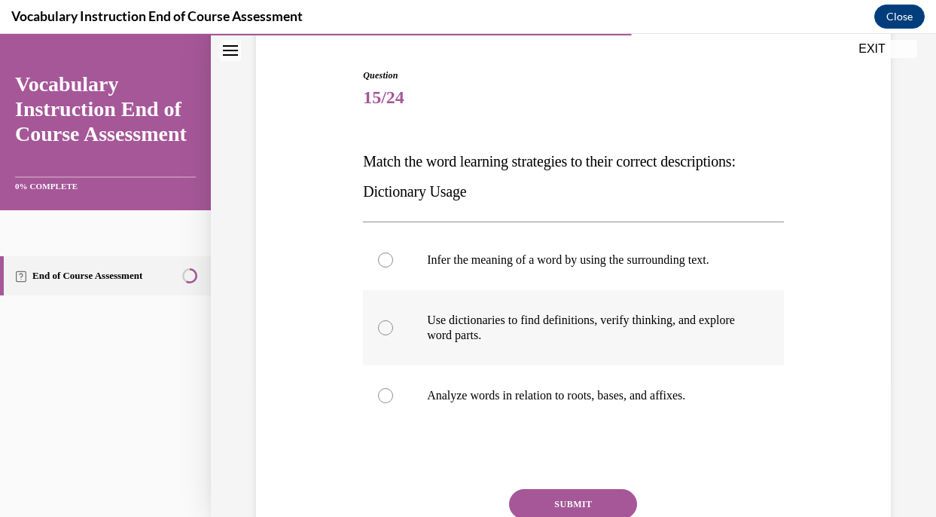
click at [585, 350] on label "Use dictionaries to find definitions, verify thinking, and explore word parts." at bounding box center [573, 327] width 421 height 75
click at [393, 335] on input "Use dictionaries to find definitions, verify thinking, and explore word parts." at bounding box center [385, 327] width 15 height 15
radio input "true"
click at [571, 499] on button "SUBMIT" at bounding box center [573, 504] width 128 height 30
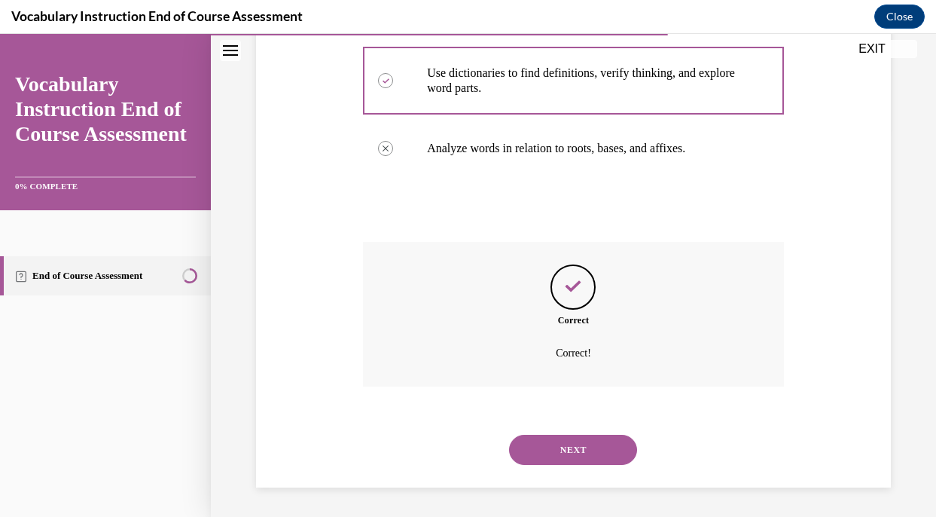
scroll to position [389, 0]
click at [579, 449] on button "NEXT" at bounding box center [573, 449] width 128 height 30
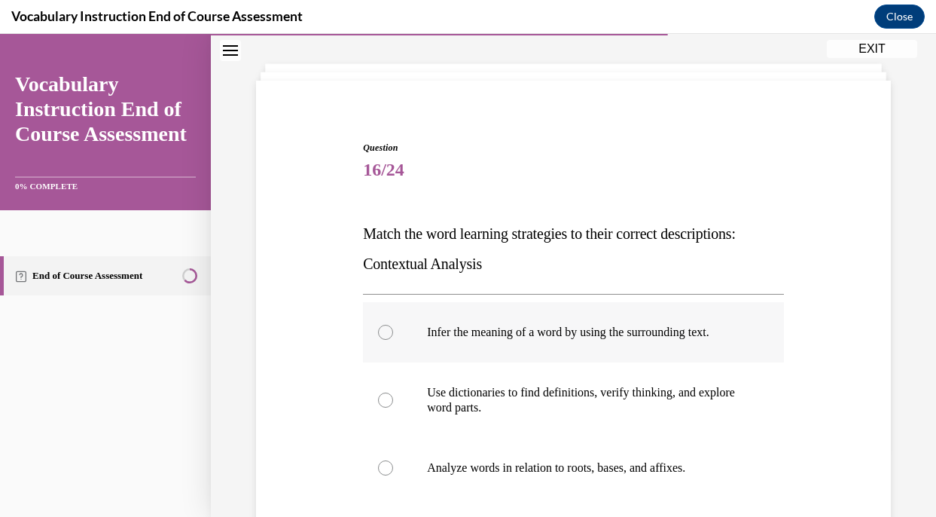
click at [561, 340] on label "Infer the meaning of a word by using the surrounding text." at bounding box center [573, 332] width 421 height 60
click at [393, 340] on input "Infer the meaning of a word by using the surrounding text." at bounding box center [385, 332] width 15 height 15
radio input "true"
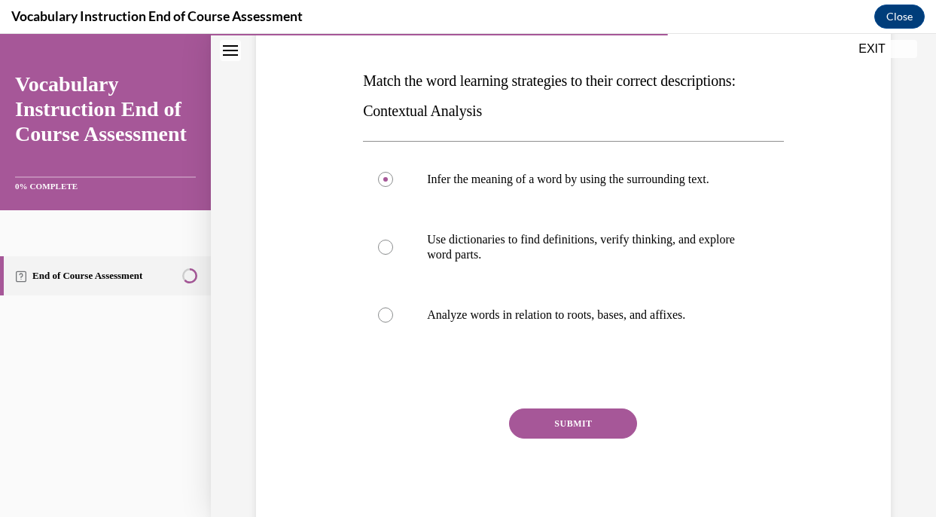
click at [576, 425] on button "SUBMIT" at bounding box center [573, 423] width 128 height 30
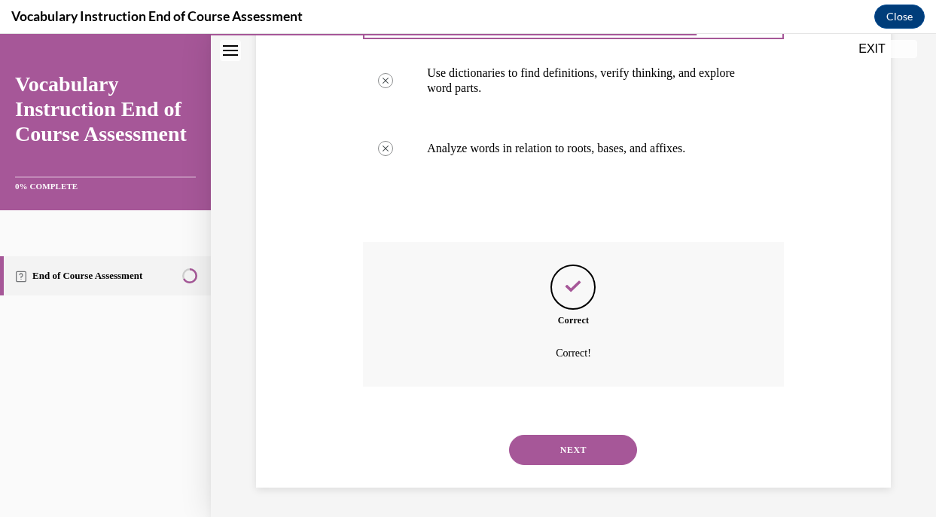
scroll to position [389, 0]
click at [570, 439] on button "NEXT" at bounding box center [573, 449] width 128 height 30
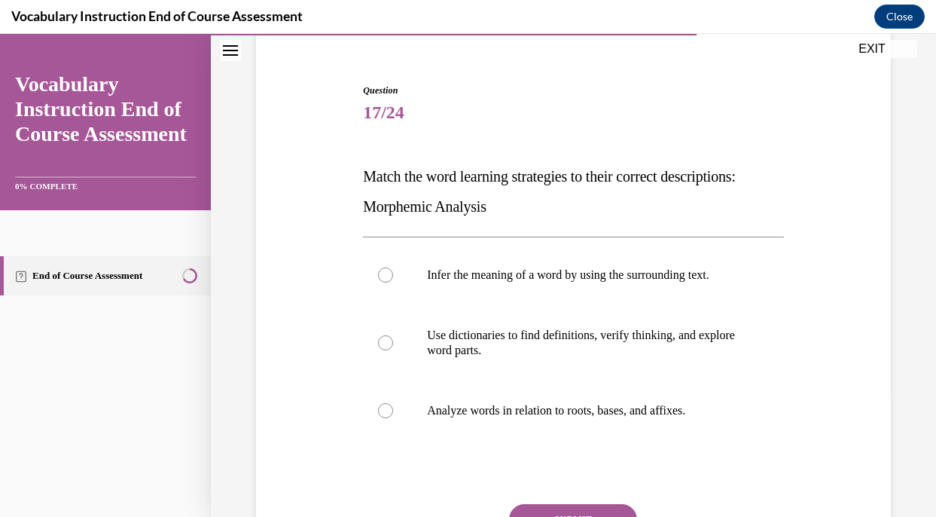
scroll to position [161, 0]
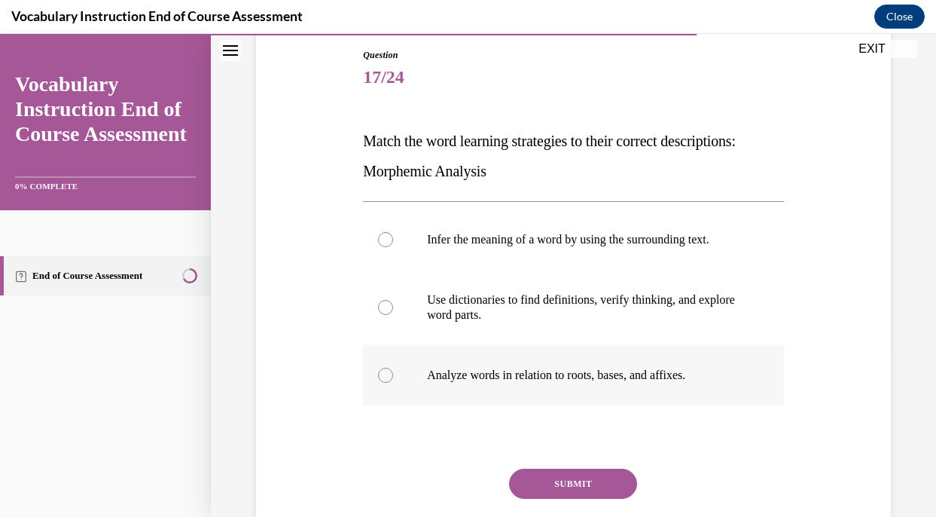
click at [560, 380] on p "Analyze words in relation to roots, bases, and affixes." at bounding box center [586, 375] width 319 height 15
click at [393, 380] on input "Analyze words in relation to roots, bases, and affixes." at bounding box center [385, 375] width 15 height 15
radio input "true"
click at [567, 490] on button "SUBMIT" at bounding box center [573, 484] width 128 height 30
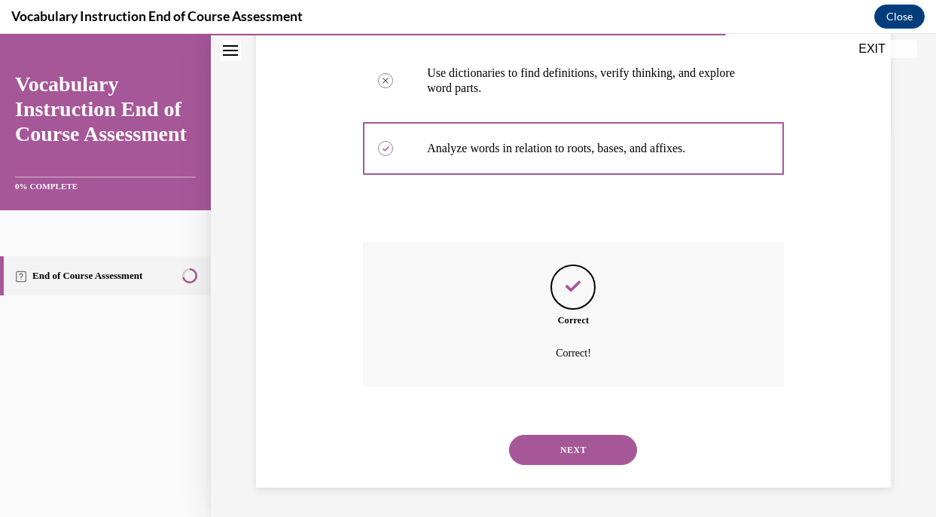
scroll to position [389, 0]
click at [569, 451] on button "NEXT" at bounding box center [573, 449] width 128 height 30
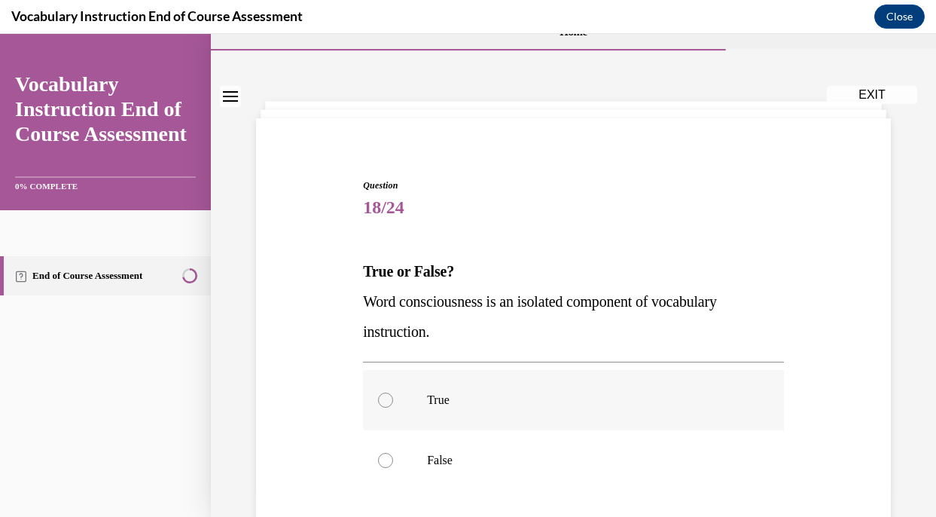
scroll to position [29, 0]
click at [565, 461] on p "False" at bounding box center [586, 461] width 319 height 15
click at [393, 461] on input "False" at bounding box center [385, 461] width 15 height 15
radio input "true"
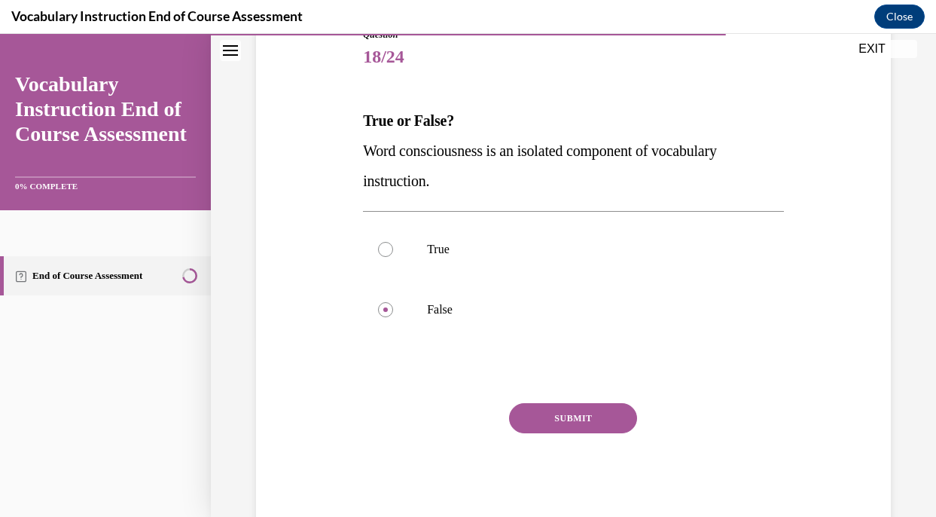
click at [567, 426] on button "SUBMIT" at bounding box center [573, 418] width 128 height 30
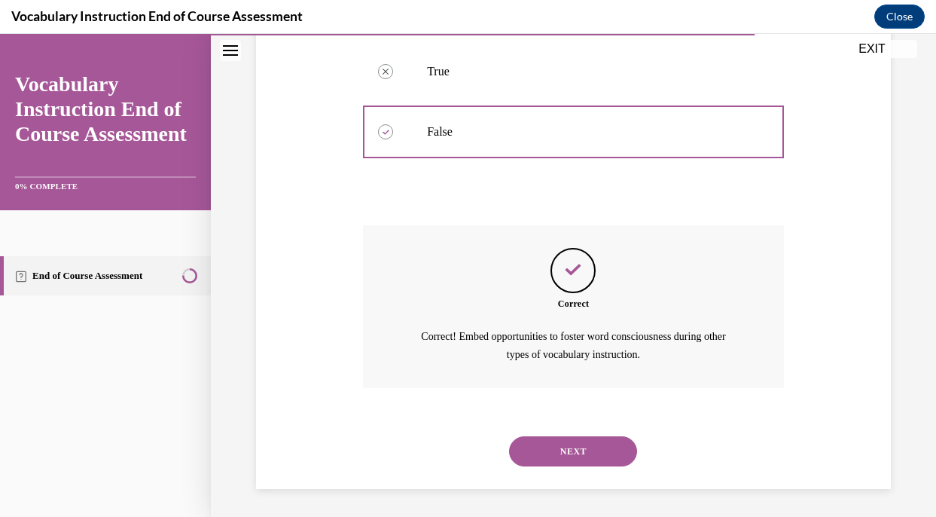
scroll to position [361, 0]
click at [570, 451] on button "NEXT" at bounding box center [573, 450] width 128 height 30
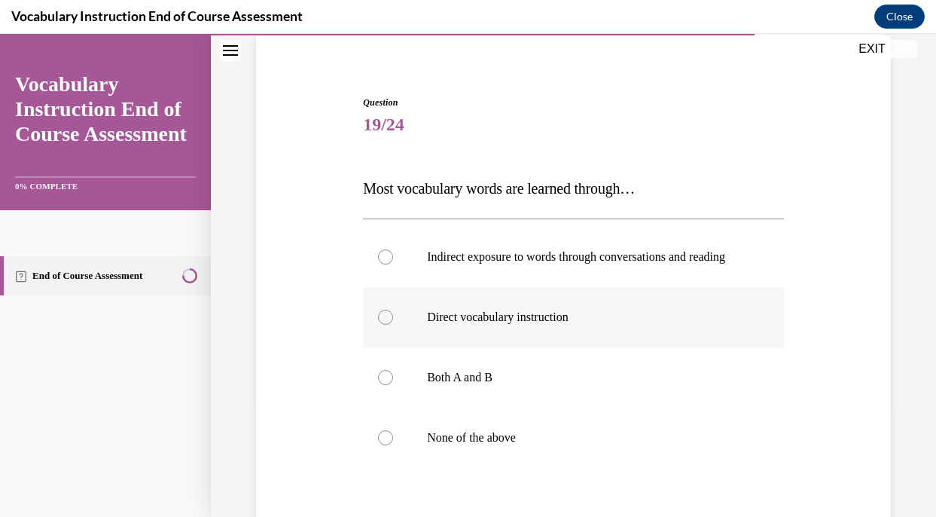
scroll to position [115, 0]
click at [530, 383] on p "Both A and B" at bounding box center [586, 375] width 319 height 15
click at [393, 383] on input "Both A and B" at bounding box center [385, 375] width 15 height 15
radio input "true"
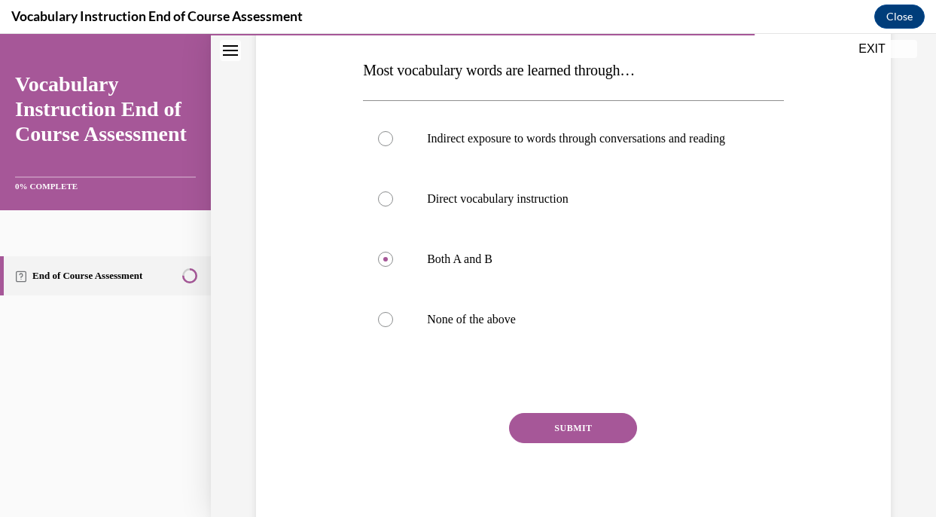
click at [560, 443] on button "SUBMIT" at bounding box center [573, 428] width 128 height 30
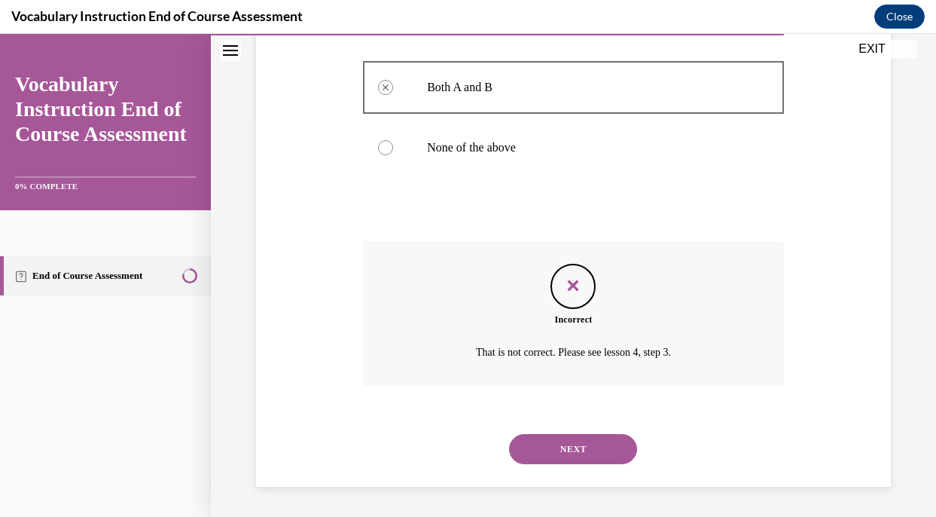
scroll to position [419, 0]
click at [585, 452] on button "NEXT" at bounding box center [573, 449] width 128 height 30
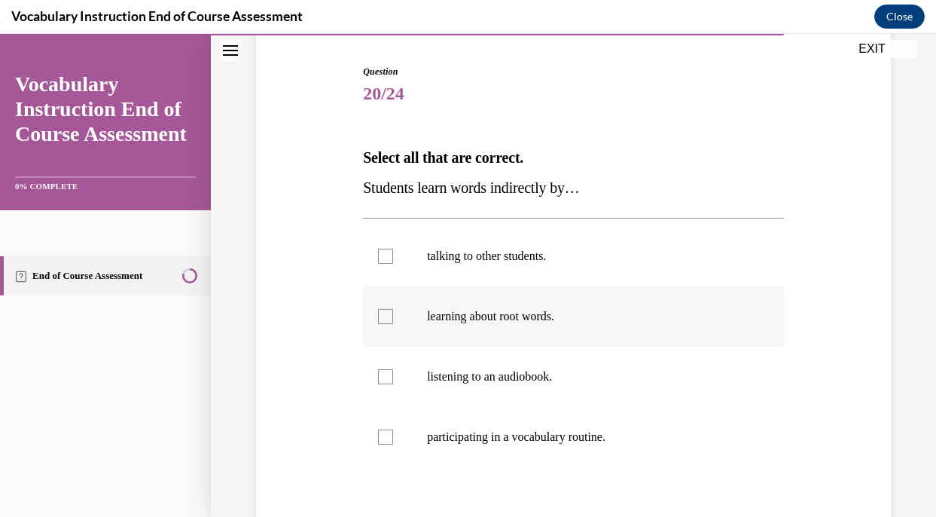
scroll to position [143, 0]
click at [548, 272] on label "talking to other students." at bounding box center [573, 258] width 421 height 60
click at [393, 265] on input "talking to other students." at bounding box center [385, 257] width 15 height 15
checkbox input "true"
click at [555, 392] on label "listening to an audiobook." at bounding box center [573, 378] width 421 height 60
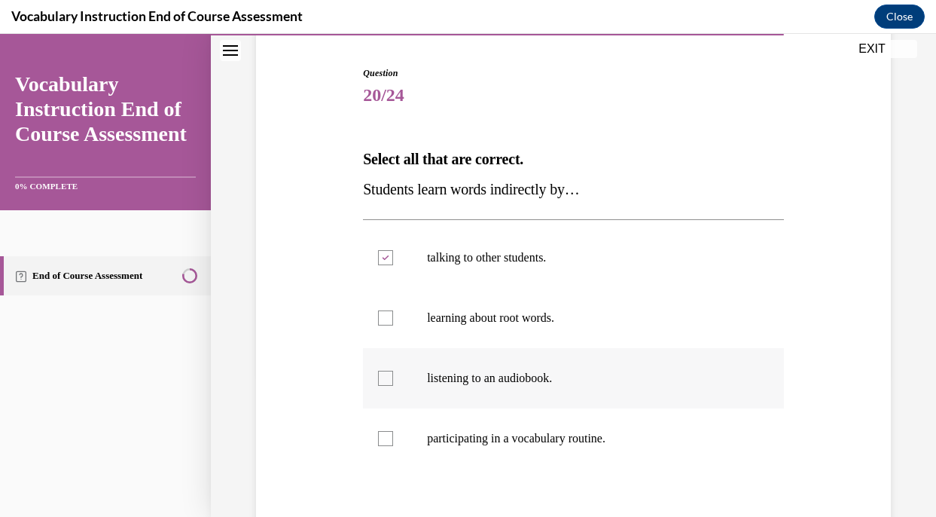
click at [393, 386] on input "listening to an audiobook." at bounding box center [385, 378] width 15 height 15
checkbox input "true"
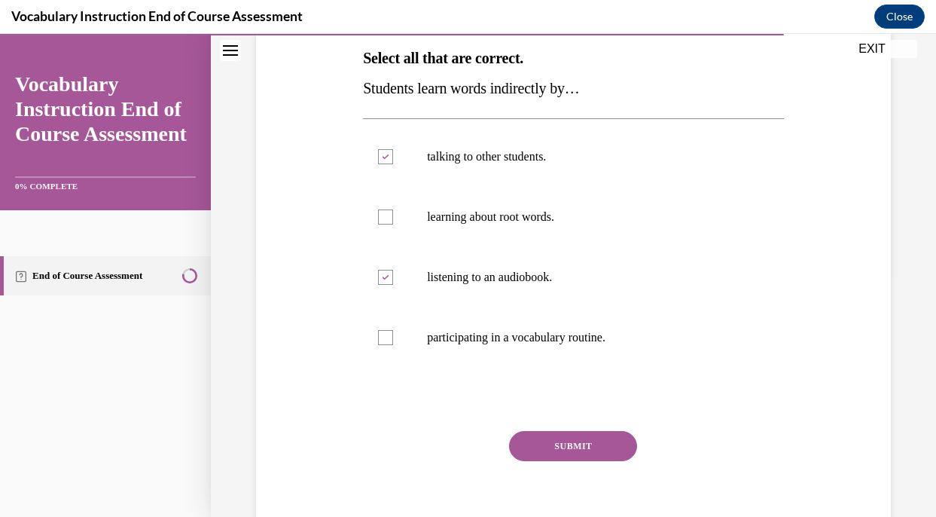
click at [560, 443] on button "SUBMIT" at bounding box center [573, 446] width 128 height 30
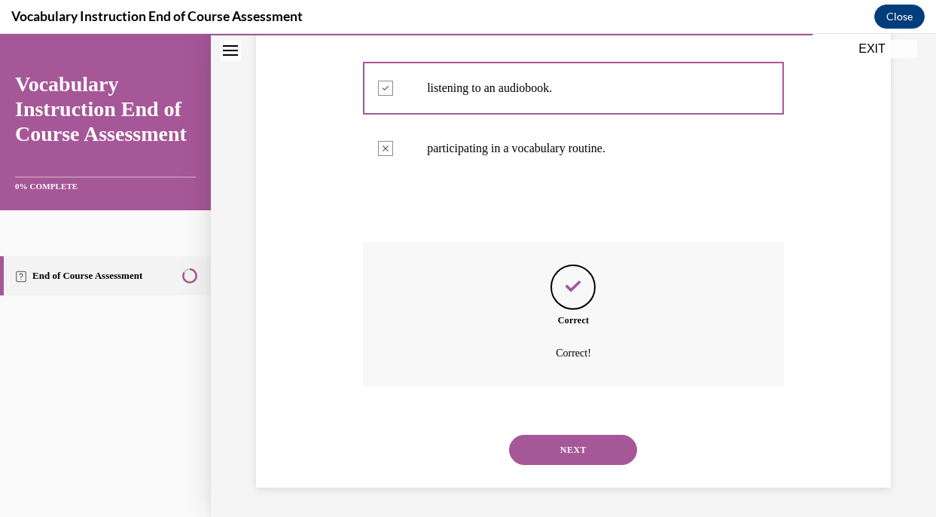
scroll to position [434, 0]
click at [568, 452] on button "NEXT" at bounding box center [573, 449] width 128 height 30
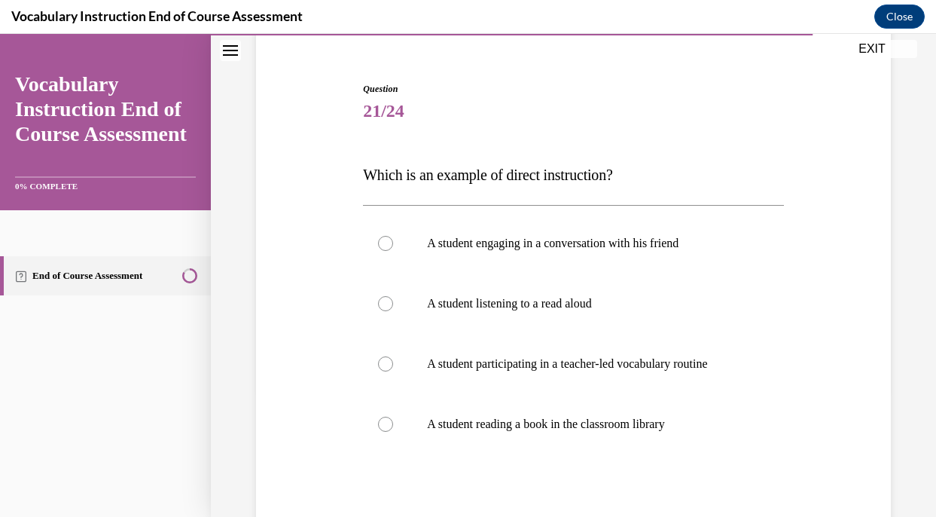
scroll to position [131, 0]
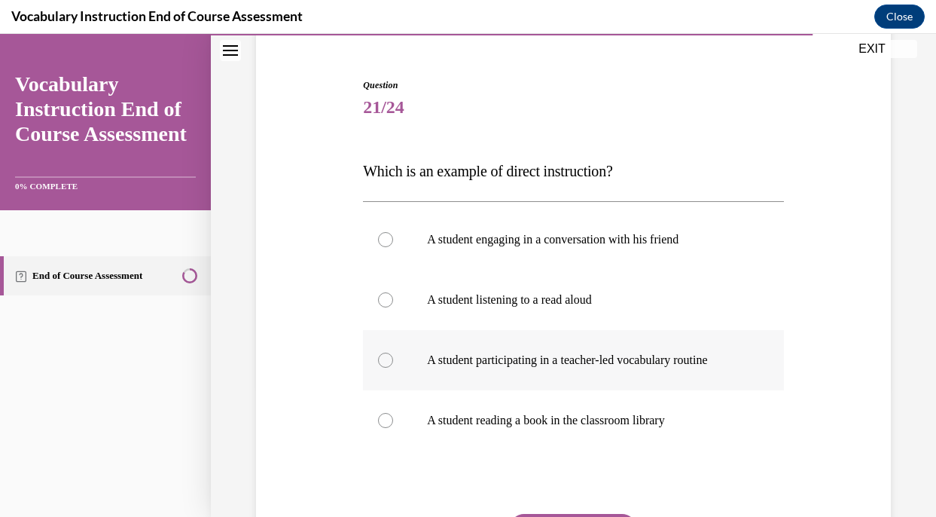
click at [573, 365] on p "A student participating in a teacher-led vocabulary routine" at bounding box center [586, 360] width 319 height 15
click at [393, 365] on input "A student participating in a teacher-led vocabulary routine" at bounding box center [385, 360] width 15 height 15
radio input "true"
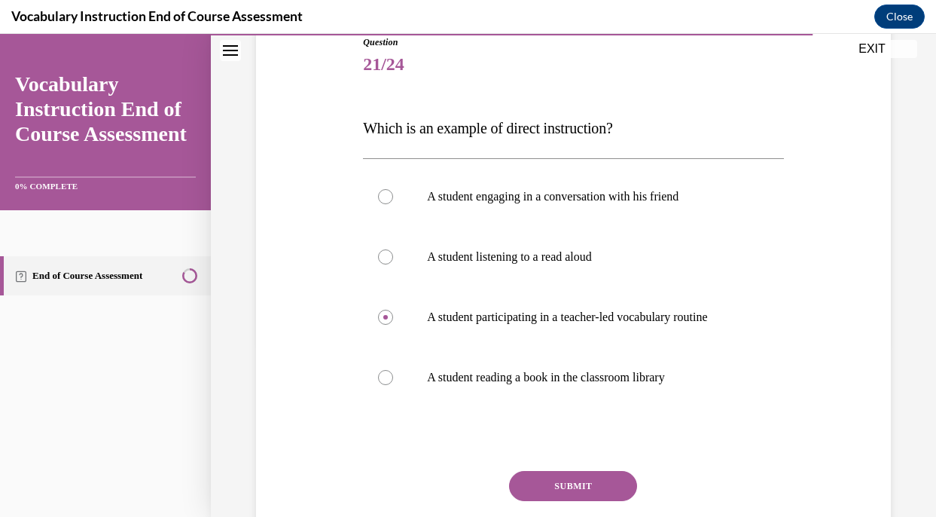
click at [590, 488] on button "SUBMIT" at bounding box center [573, 486] width 128 height 30
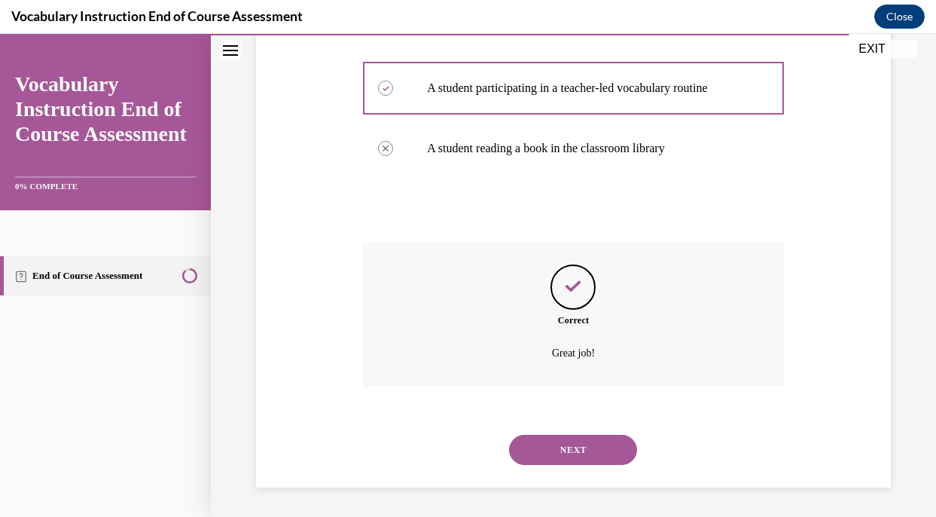
scroll to position [404, 0]
click at [582, 447] on button "NEXT" at bounding box center [573, 449] width 128 height 30
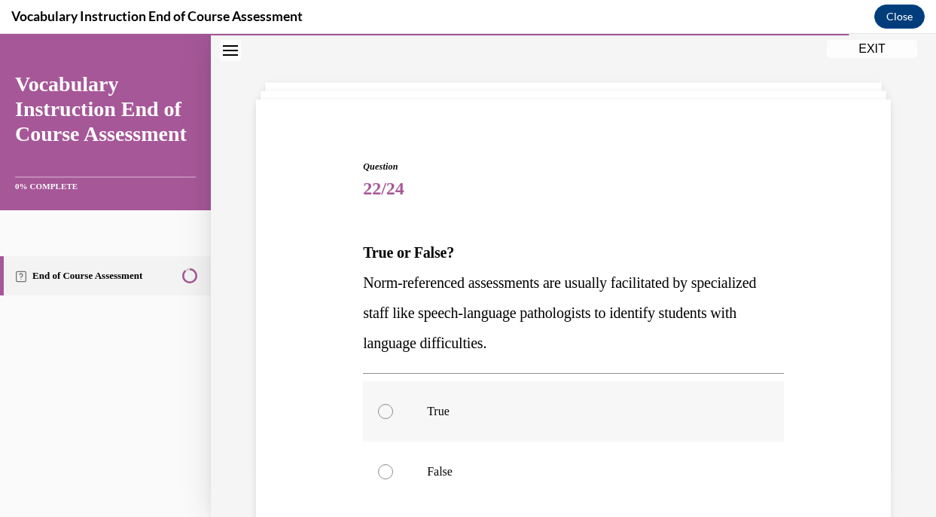
click at [573, 412] on p "True" at bounding box center [586, 411] width 319 height 15
click at [393, 412] on input "True" at bounding box center [385, 411] width 15 height 15
radio input "true"
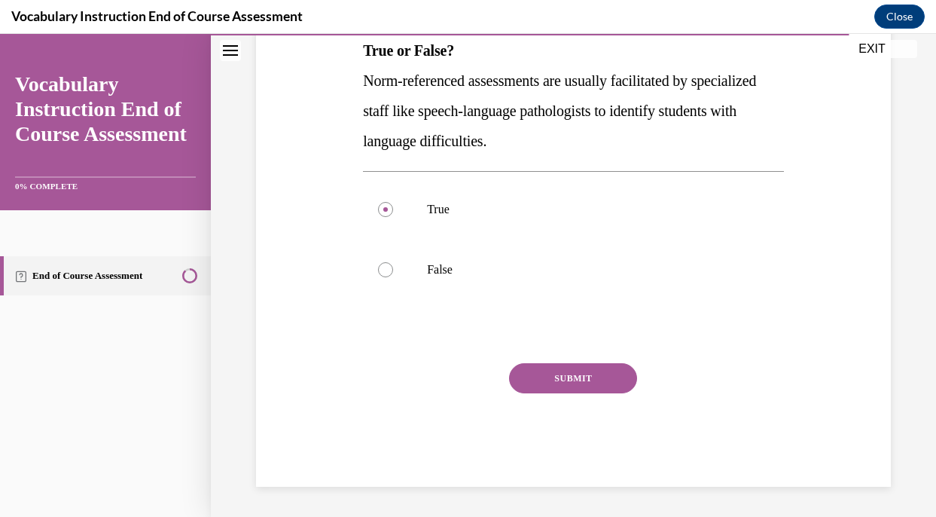
click at [573, 385] on button "SUBMIT" at bounding box center [573, 378] width 128 height 30
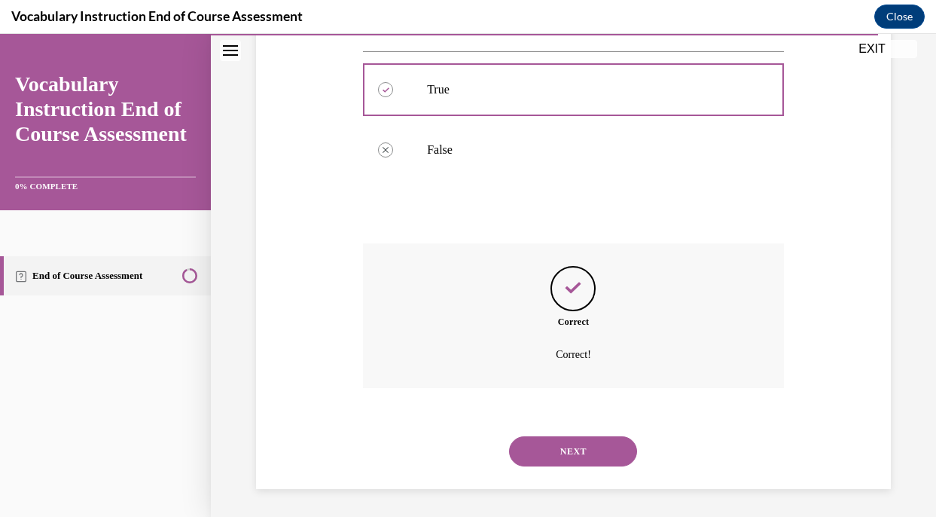
scroll to position [374, 0]
click at [573, 441] on button "NEXT" at bounding box center [573, 449] width 128 height 30
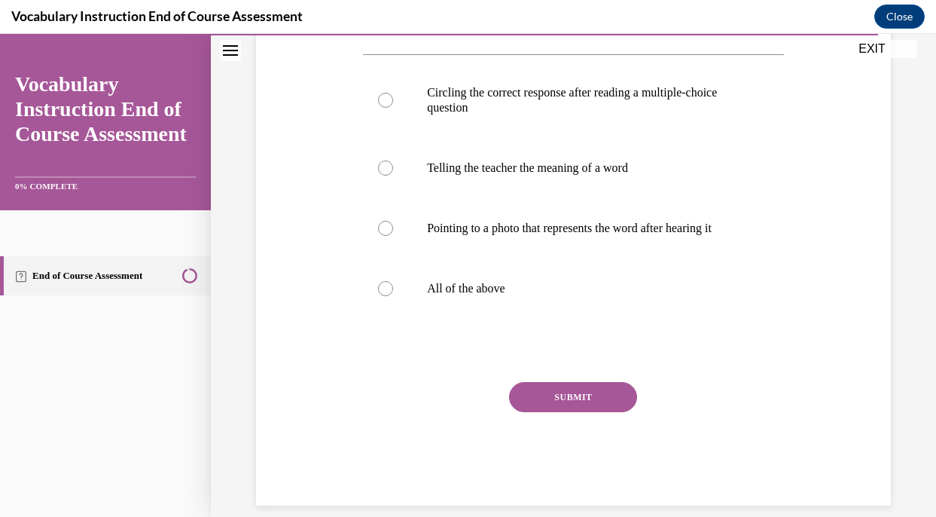
scroll to position [283, 0]
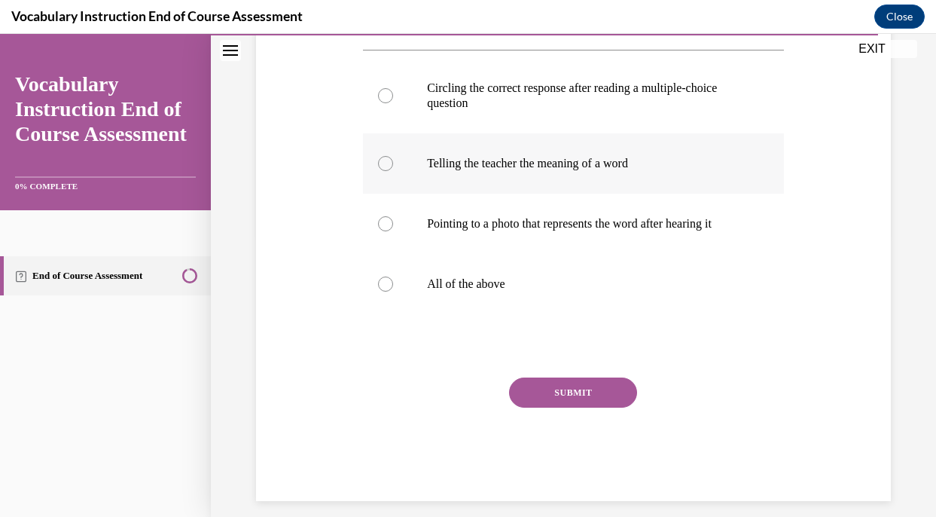
click at [527, 168] on p "Telling the teacher the meaning of a word" at bounding box center [586, 163] width 319 height 15
click at [393, 168] on input "Telling the teacher the meaning of a word" at bounding box center [385, 163] width 15 height 15
radio input "true"
click at [545, 383] on button "SUBMIT" at bounding box center [573, 392] width 128 height 30
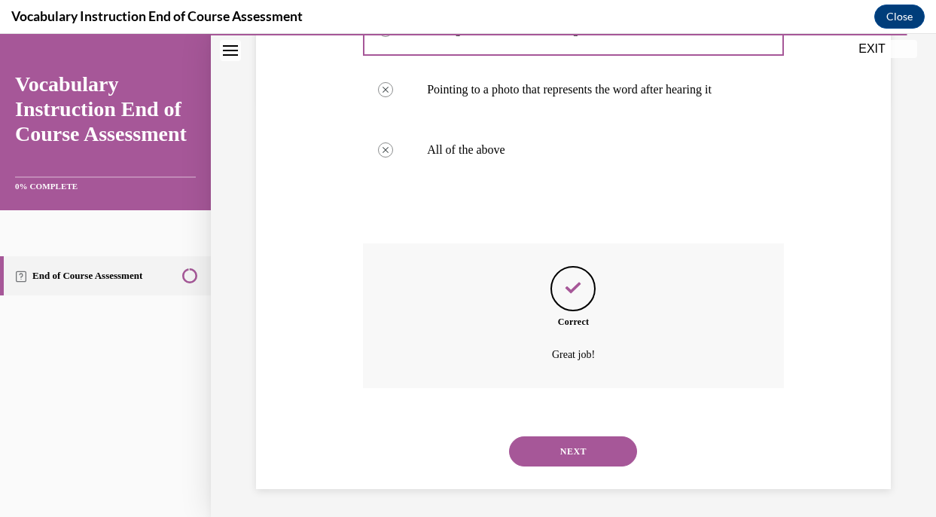
scroll to position [419, 0]
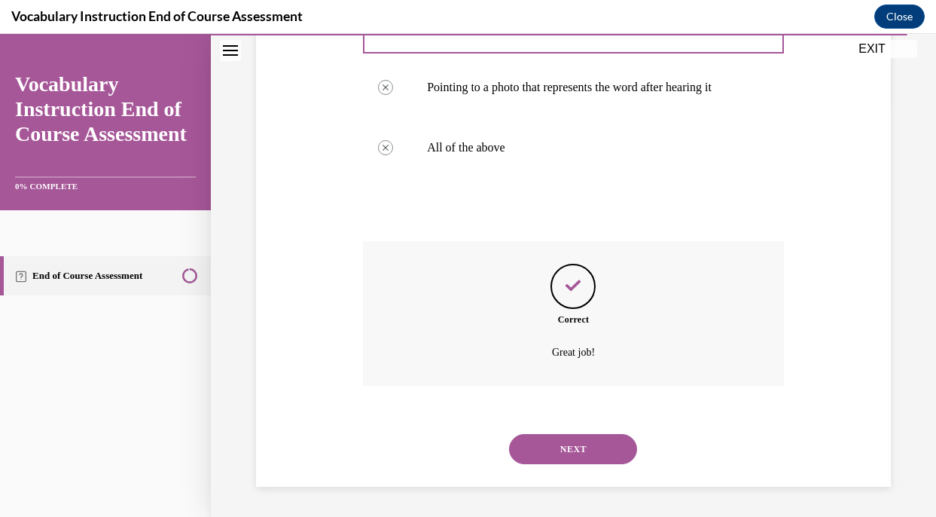
click at [593, 454] on button "NEXT" at bounding box center [573, 449] width 128 height 30
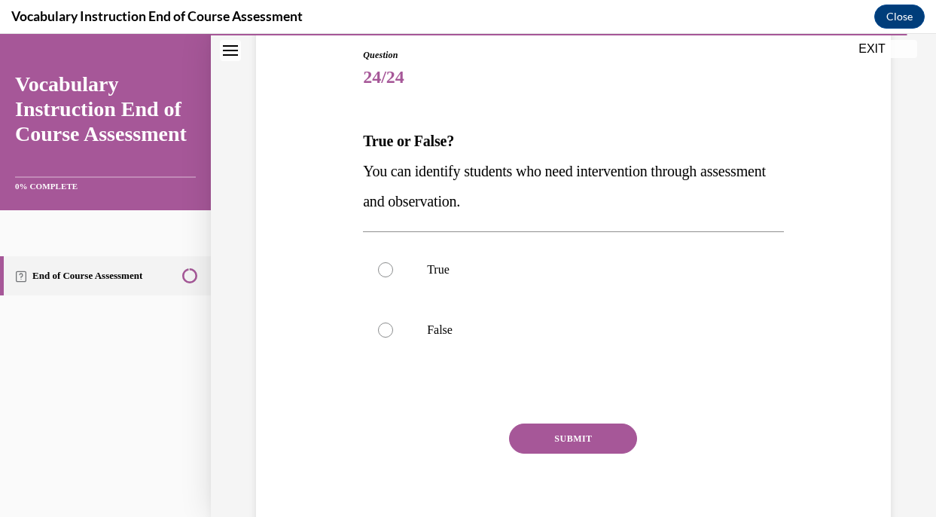
scroll to position [174, 0]
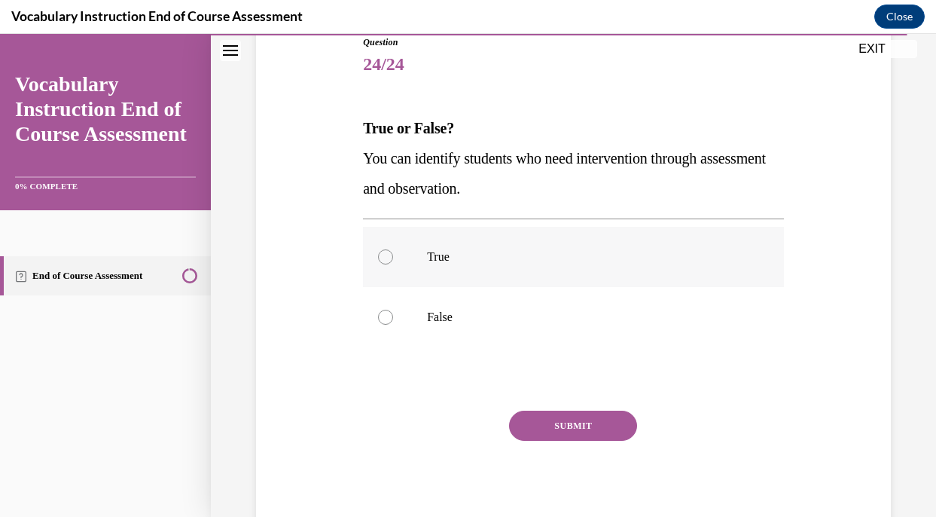
click at [527, 258] on p "True" at bounding box center [586, 256] width 319 height 15
click at [393, 258] on input "True" at bounding box center [385, 256] width 15 height 15
radio input "true"
click at [573, 436] on button "SUBMIT" at bounding box center [573, 426] width 128 height 30
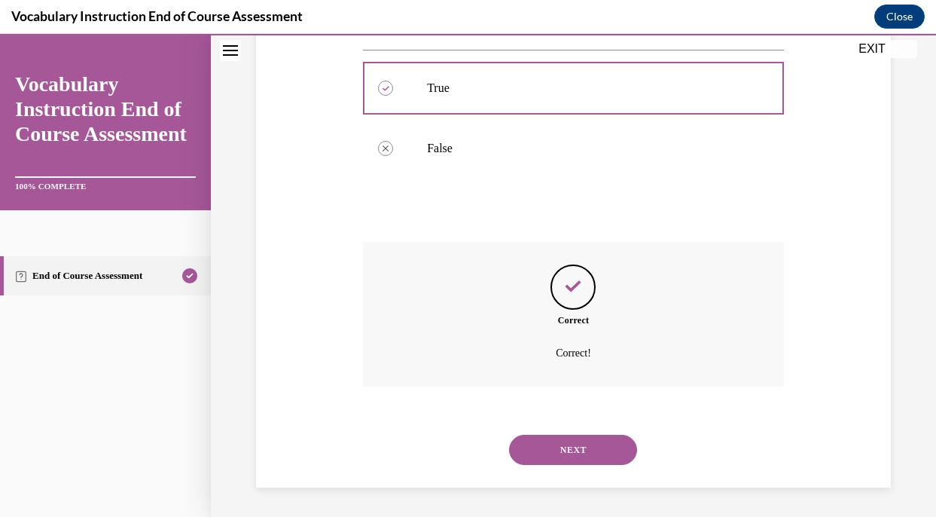
scroll to position [344, 0]
click at [576, 453] on button "NEXT" at bounding box center [573, 449] width 128 height 30
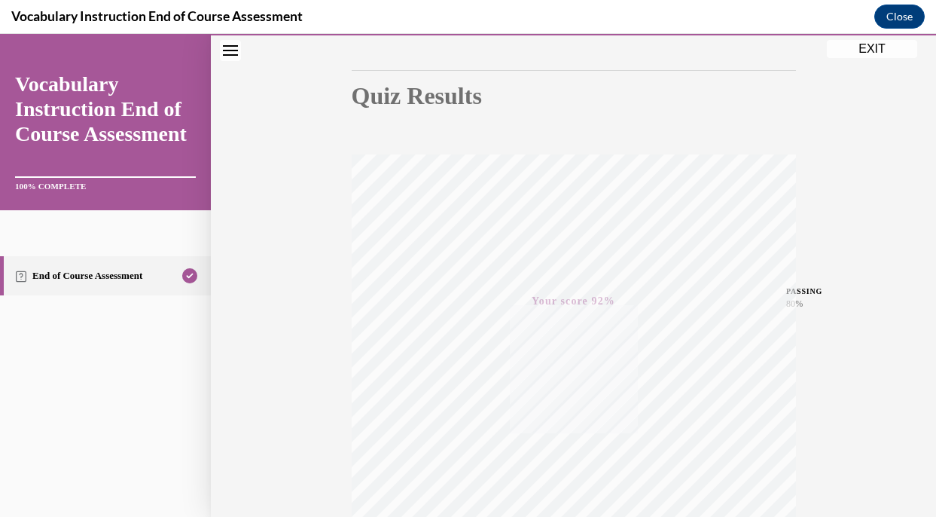
scroll to position [289, 0]
click at [870, 51] on button "EXIT" at bounding box center [872, 49] width 90 height 18
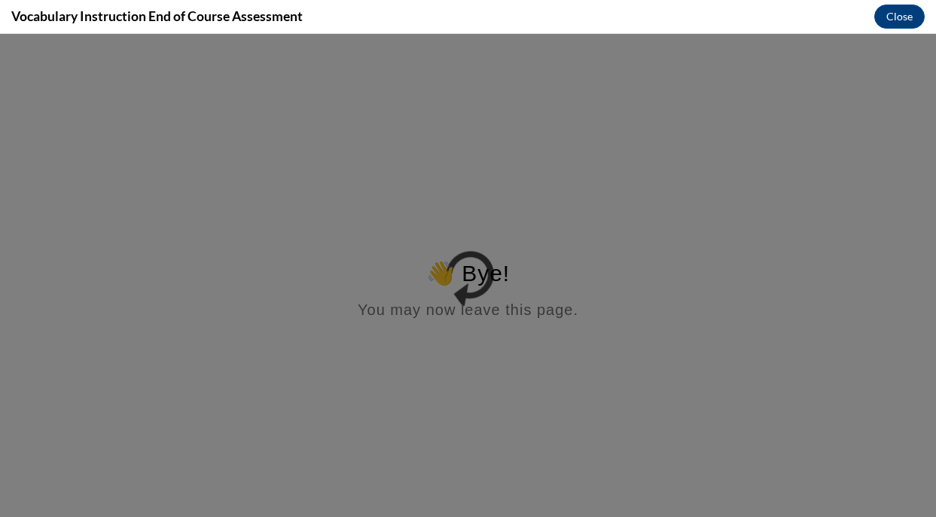
scroll to position [0, 0]
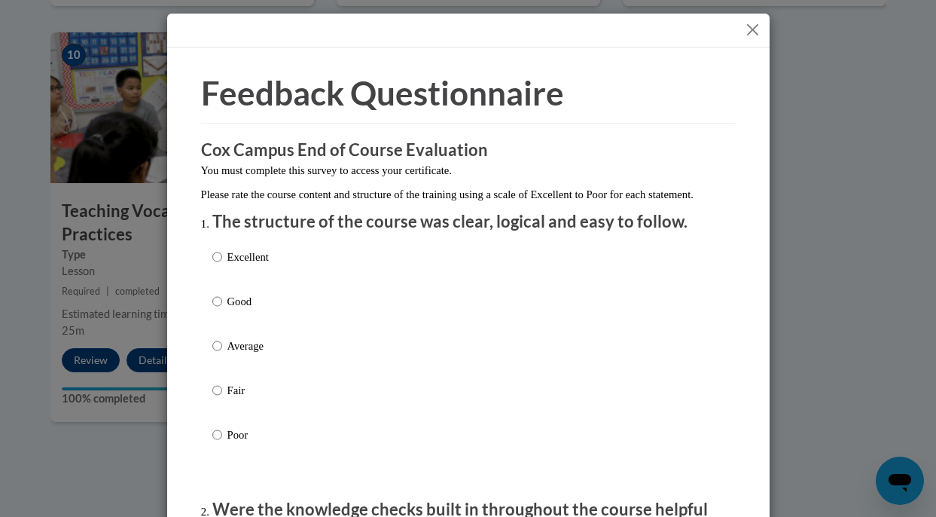
click at [252, 310] on p "Good" at bounding box center [248, 301] width 41 height 17
click at [222, 310] on input "Good" at bounding box center [217, 301] width 10 height 17
radio input "true"
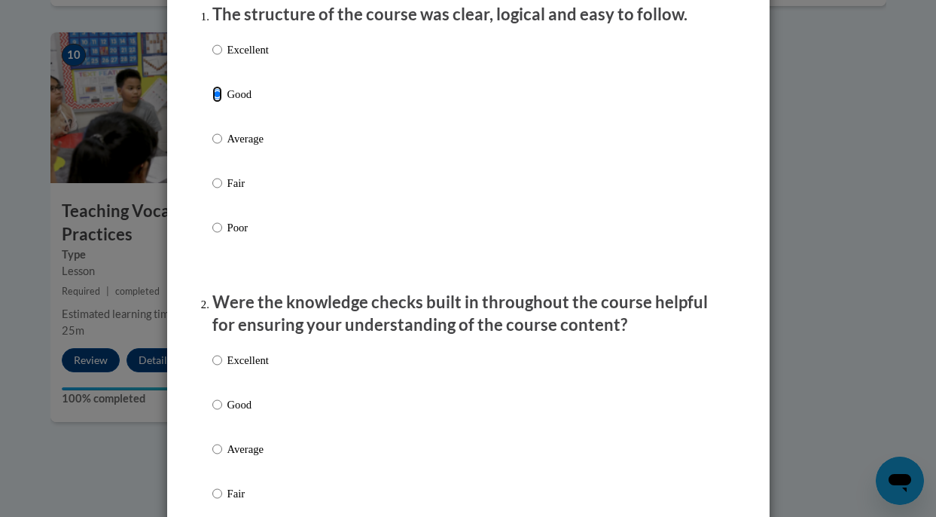
scroll to position [240, 0]
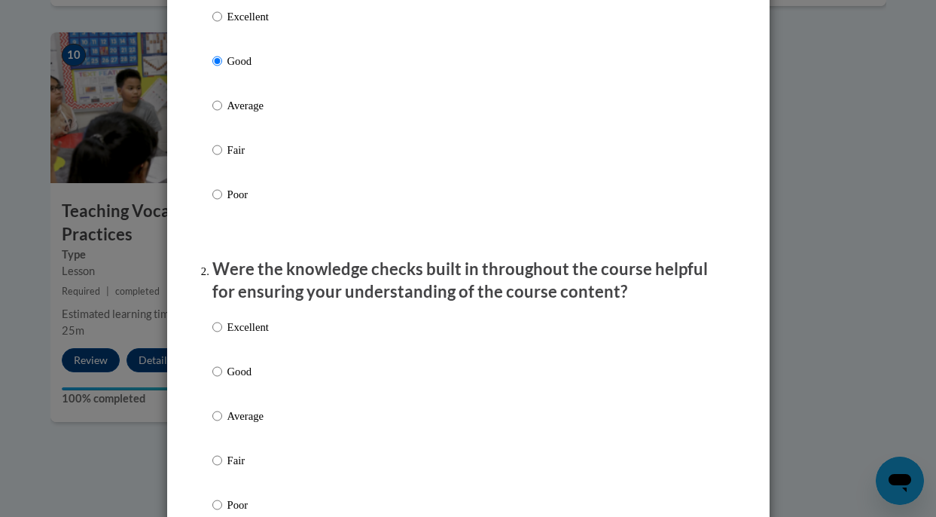
click at [249, 380] on p "Good" at bounding box center [248, 371] width 41 height 17
click at [222, 380] on input "Good" at bounding box center [217, 371] width 10 height 17
radio input "true"
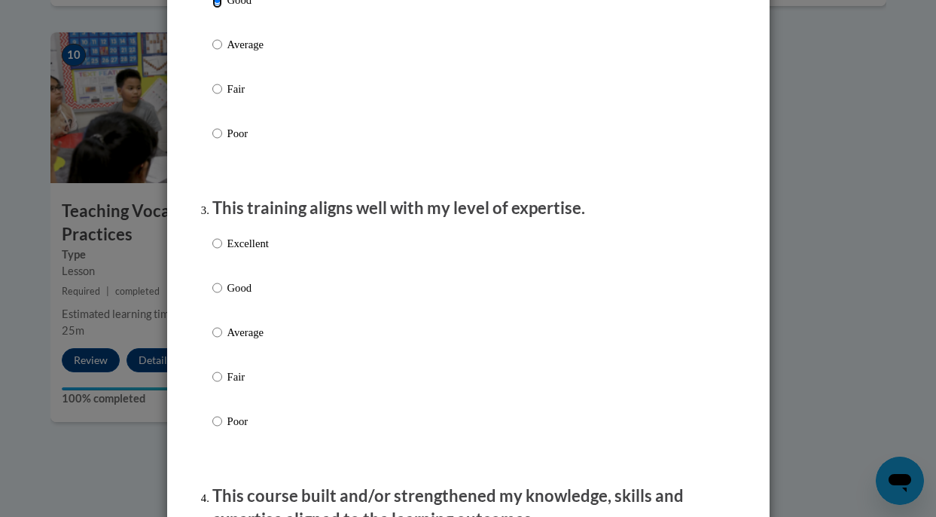
scroll to position [612, 0]
click at [234, 295] on p "Good" at bounding box center [248, 287] width 41 height 17
click at [222, 295] on input "Good" at bounding box center [217, 287] width 10 height 17
radio input "true"
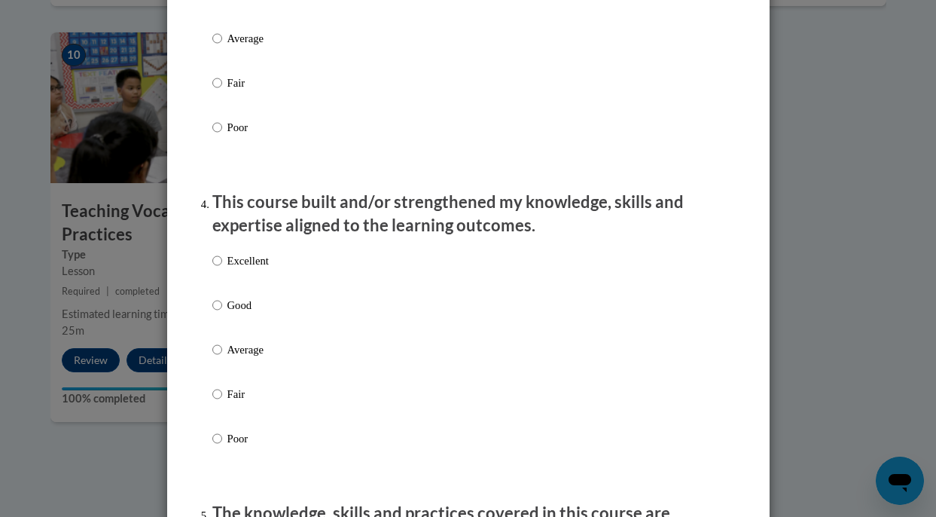
click at [236, 313] on p "Good" at bounding box center [248, 305] width 41 height 17
click at [222, 313] on input "Good" at bounding box center [217, 305] width 10 height 17
radio input "true"
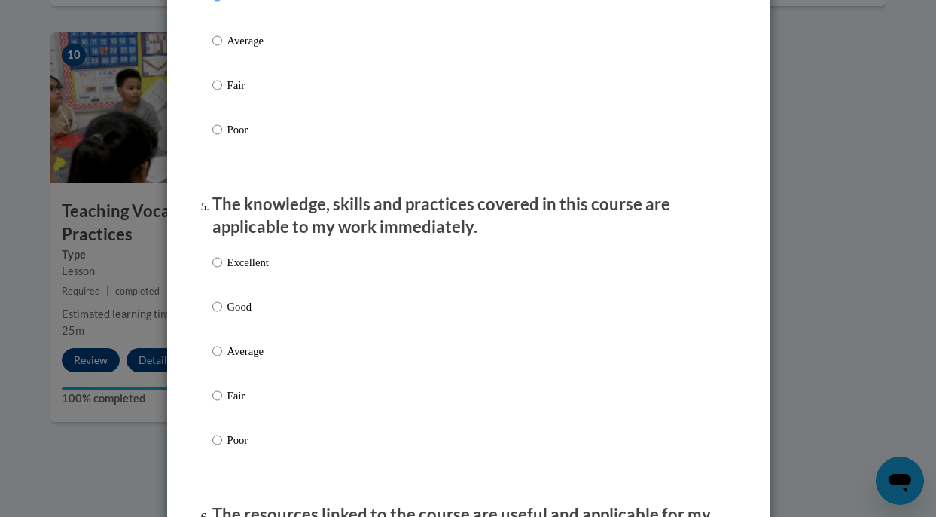
click at [237, 315] on p "Good" at bounding box center [248, 306] width 41 height 17
click at [222, 315] on input "Good" at bounding box center [217, 306] width 10 height 17
radio input "true"
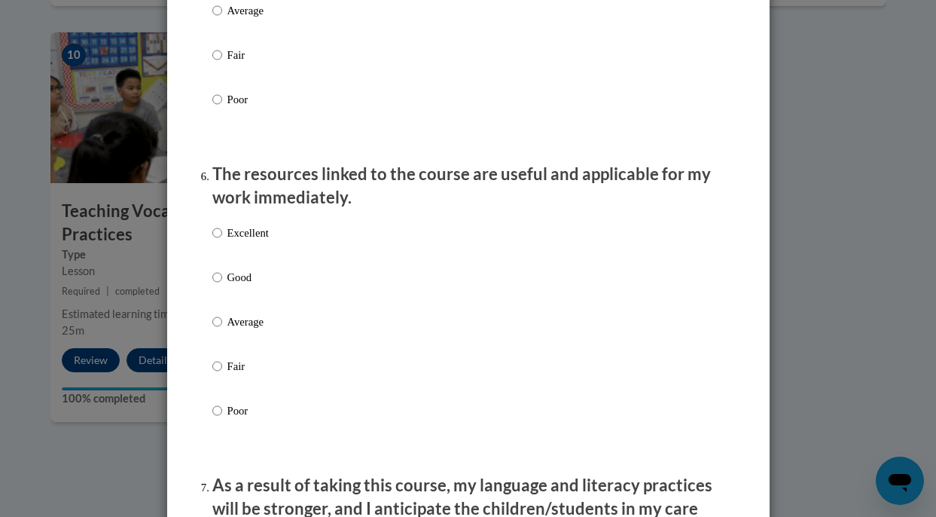
click at [237, 286] on p "Good" at bounding box center [248, 277] width 41 height 17
click at [222, 286] on input "Good" at bounding box center [217, 277] width 10 height 17
radio input "true"
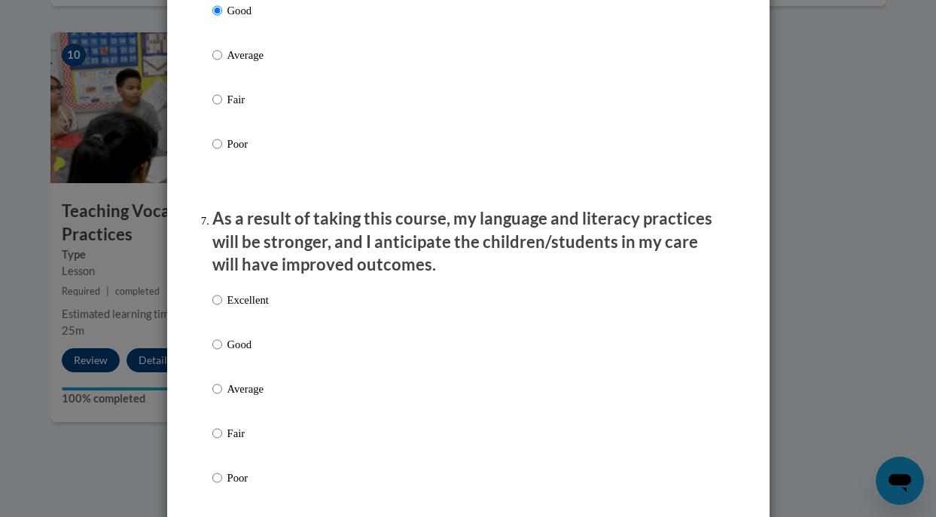
click at [241, 353] on p "Good" at bounding box center [248, 344] width 41 height 17
click at [222, 353] on input "Good" at bounding box center [217, 344] width 10 height 17
radio input "true"
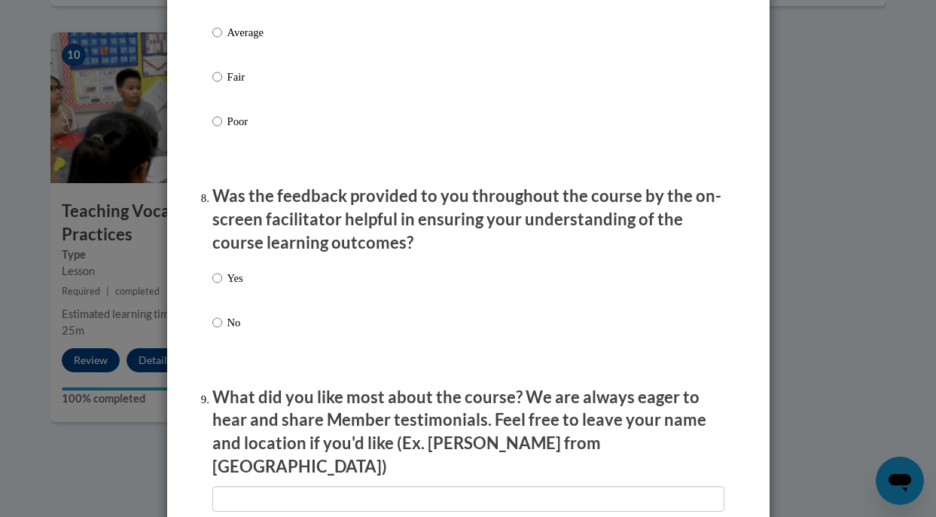
scroll to position [2179, 0]
click at [239, 301] on label "Yes" at bounding box center [227, 289] width 31 height 41
click at [222, 286] on input "Yes" at bounding box center [217, 277] width 10 height 17
radio input "true"
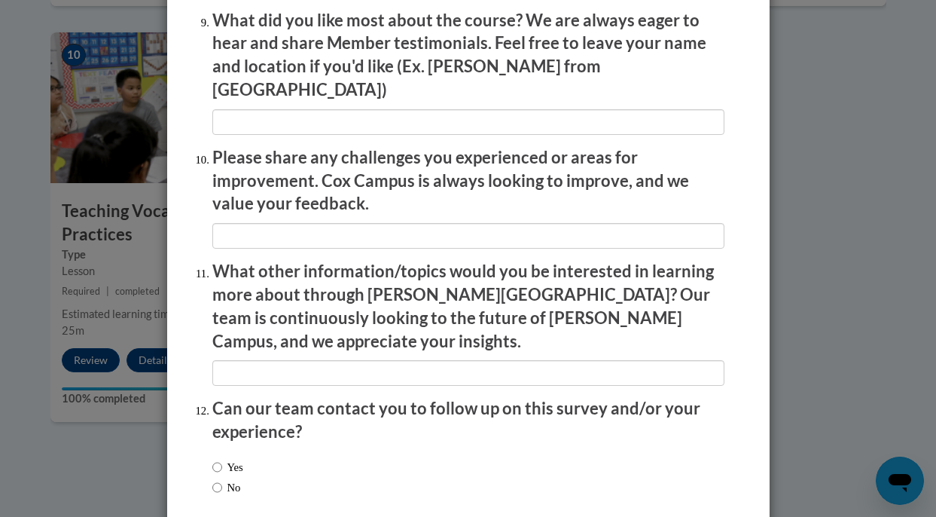
scroll to position [2617, 0]
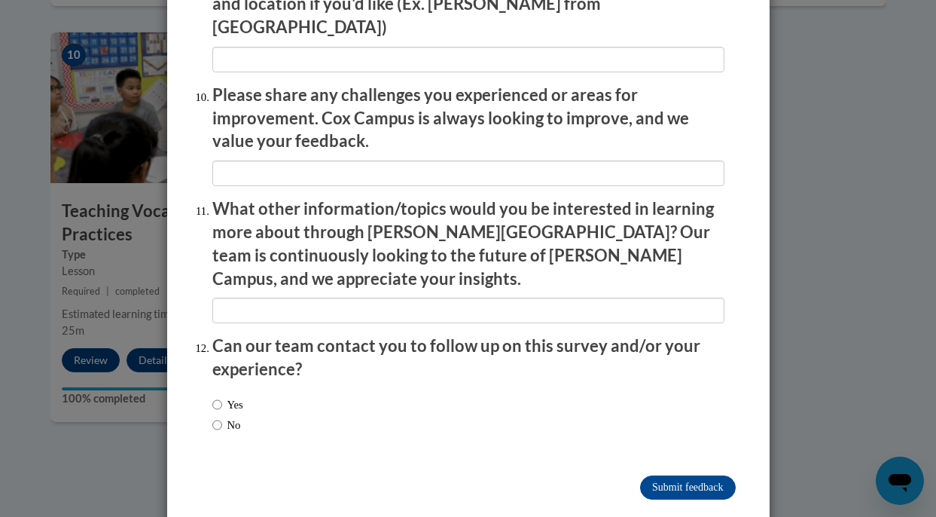
click at [228, 417] on label "No" at bounding box center [226, 425] width 29 height 17
click at [222, 417] on input "No" at bounding box center [217, 425] width 10 height 17
radio input "true"
click at [670, 475] on input "Submit feedback" at bounding box center [687, 487] width 95 height 24
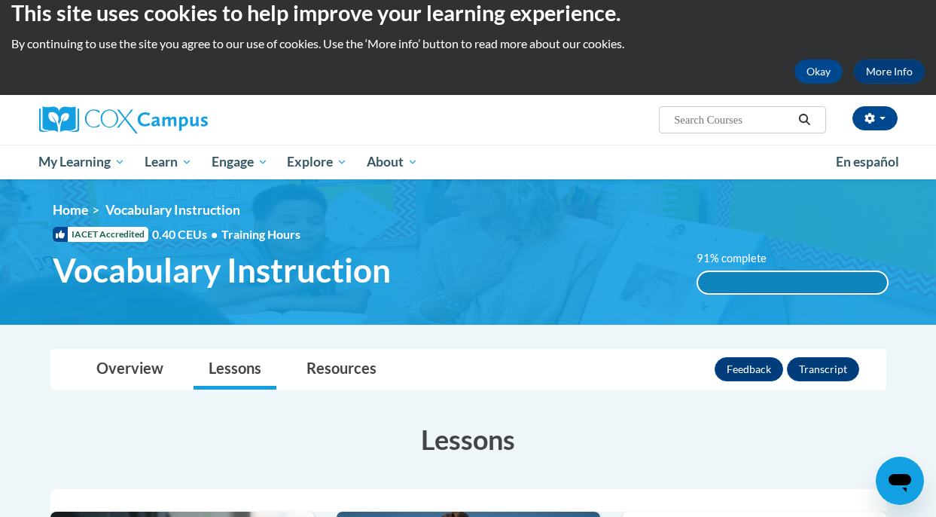
scroll to position [19, 0]
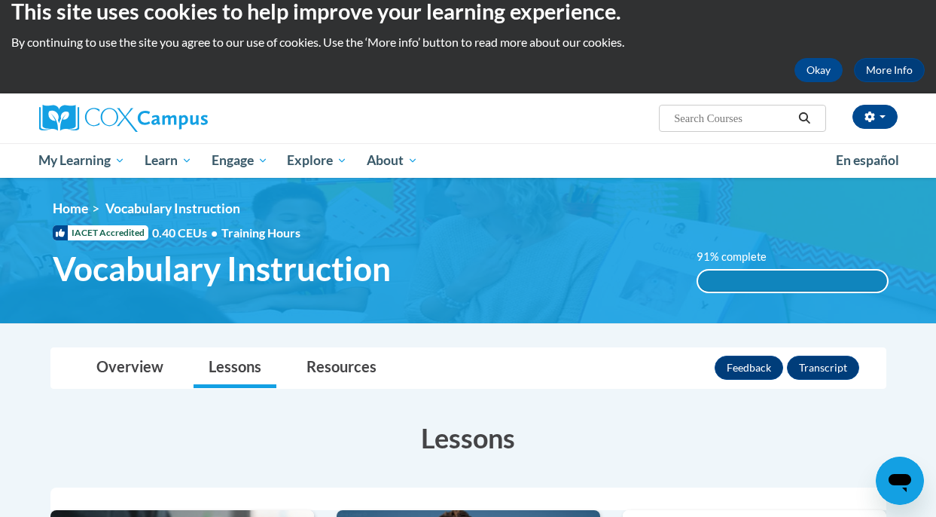
click at [554, 318] on img at bounding box center [468, 250] width 936 height 145
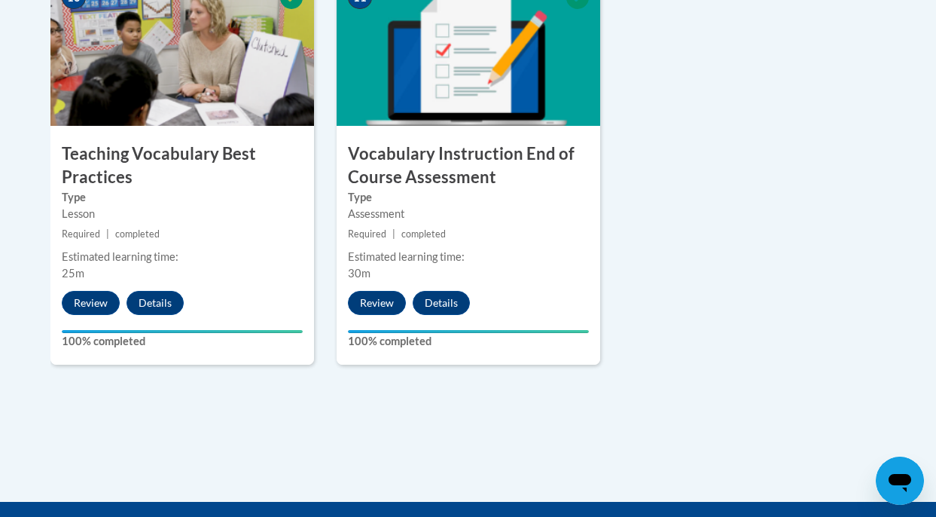
scroll to position [1826, 0]
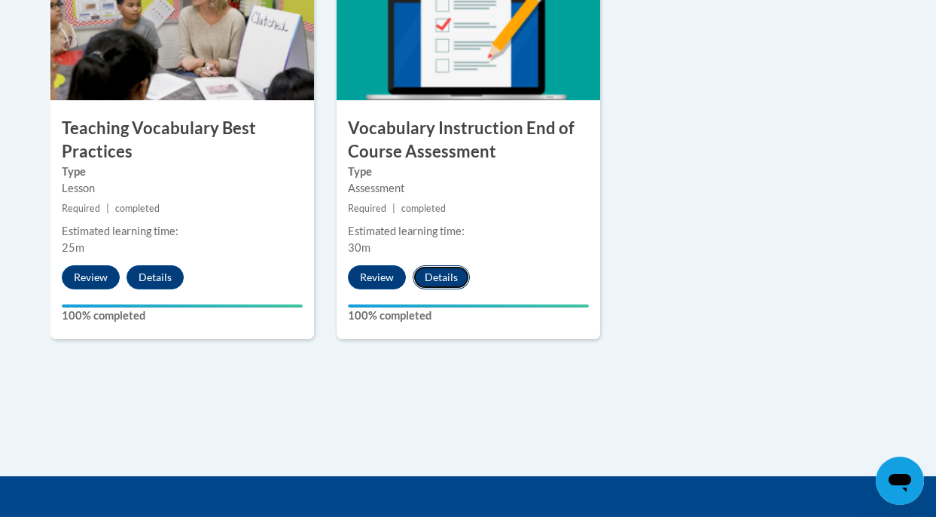
click at [441, 276] on button "Details" at bounding box center [441, 277] width 57 height 24
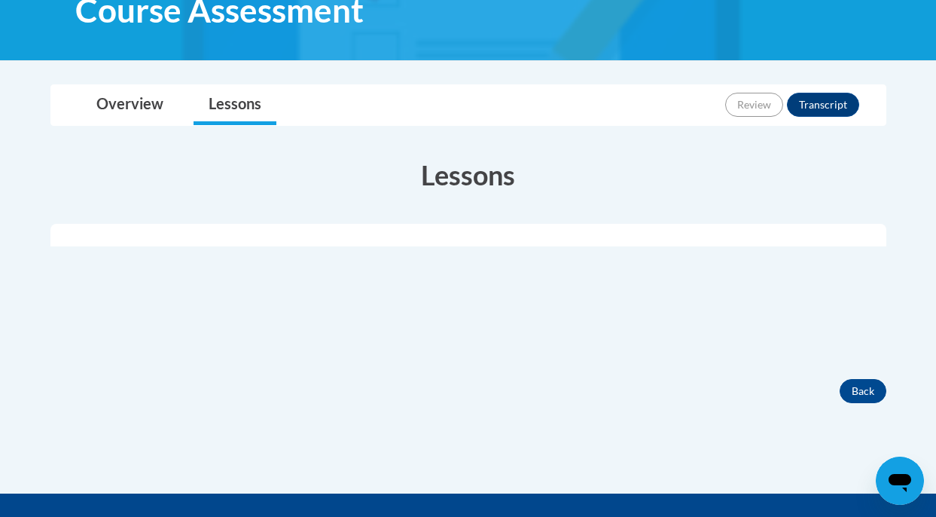
scroll to position [129, 0]
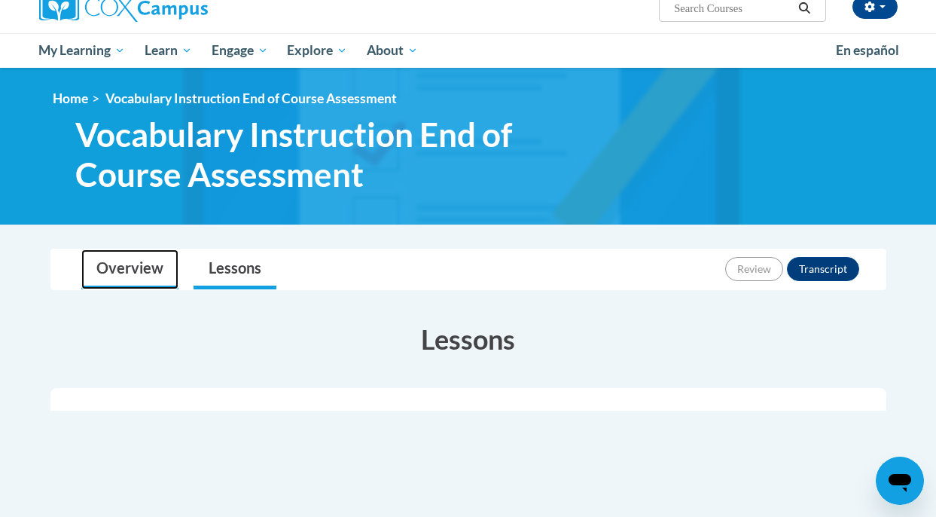
click at [145, 262] on link "Overview" at bounding box center [129, 269] width 97 height 40
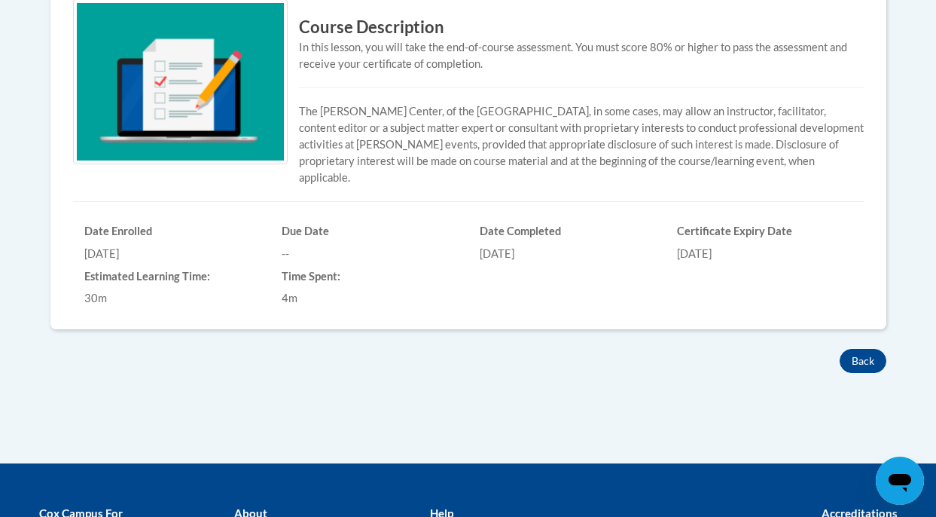
scroll to position [544, 0]
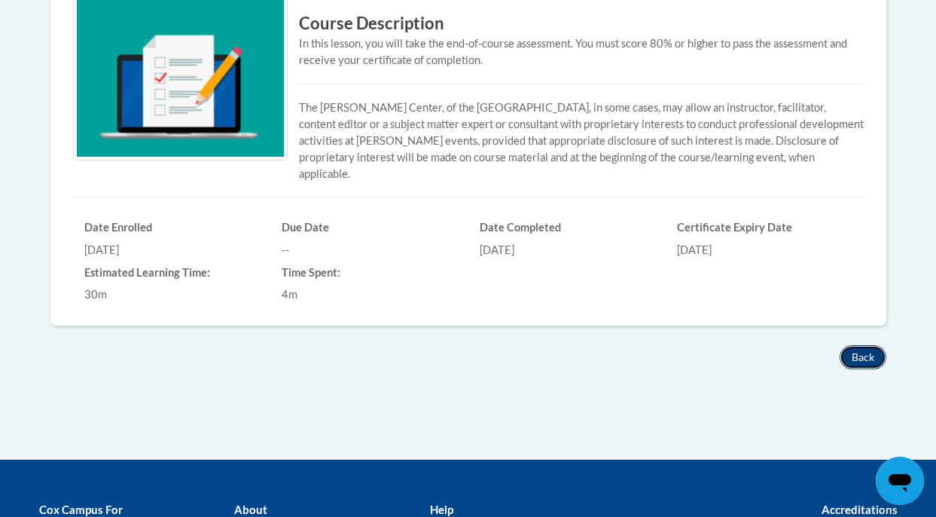
click at [864, 345] on button "Back" at bounding box center [863, 357] width 47 height 24
